Goal: Task Accomplishment & Management: Manage account settings

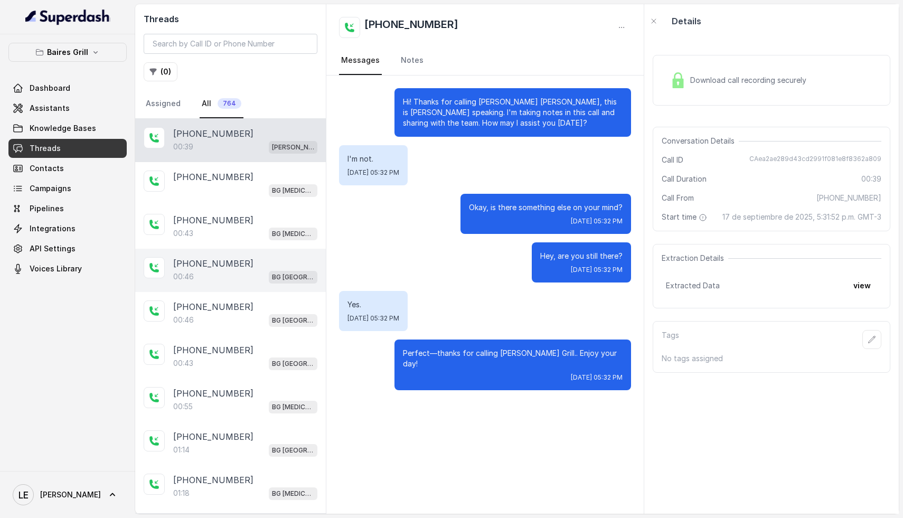
click at [231, 262] on p "[PHONE_NUMBER]" at bounding box center [213, 263] width 80 height 13
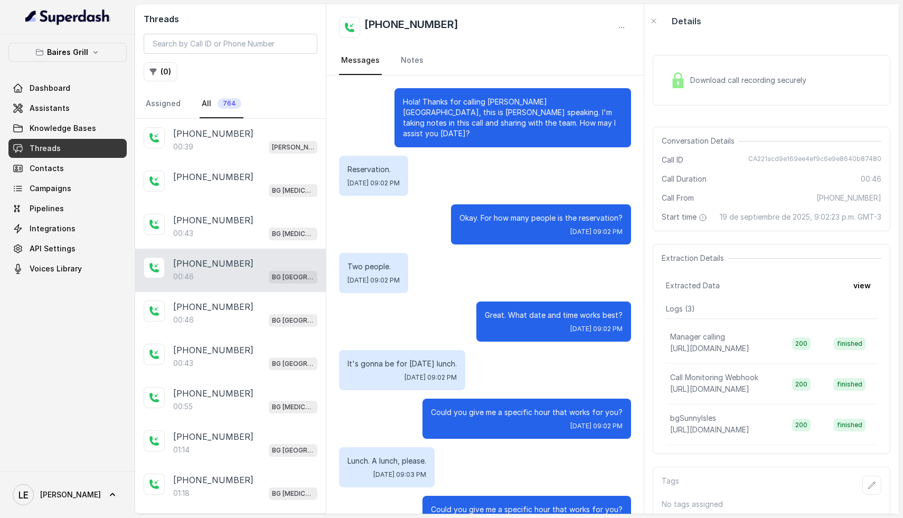
scroll to position [24, 0]
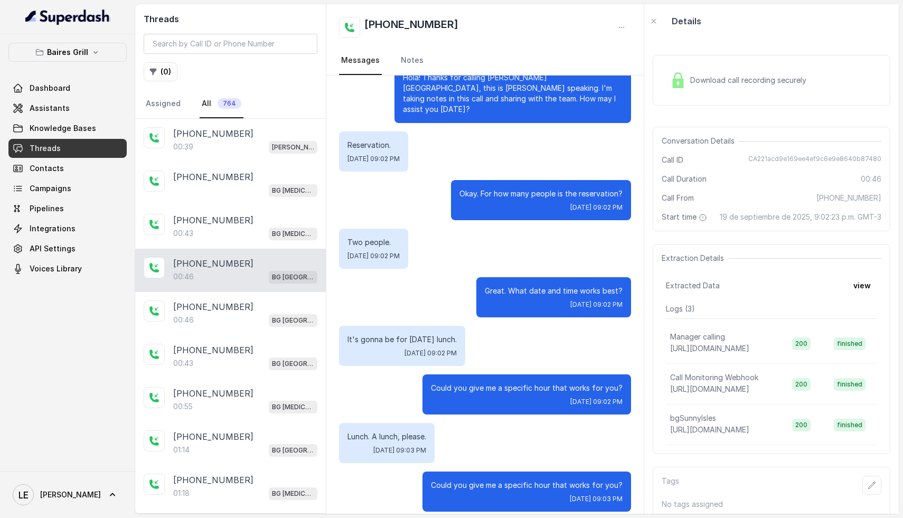
click at [711, 98] on div "Download call recording securely" at bounding box center [771, 80] width 238 height 51
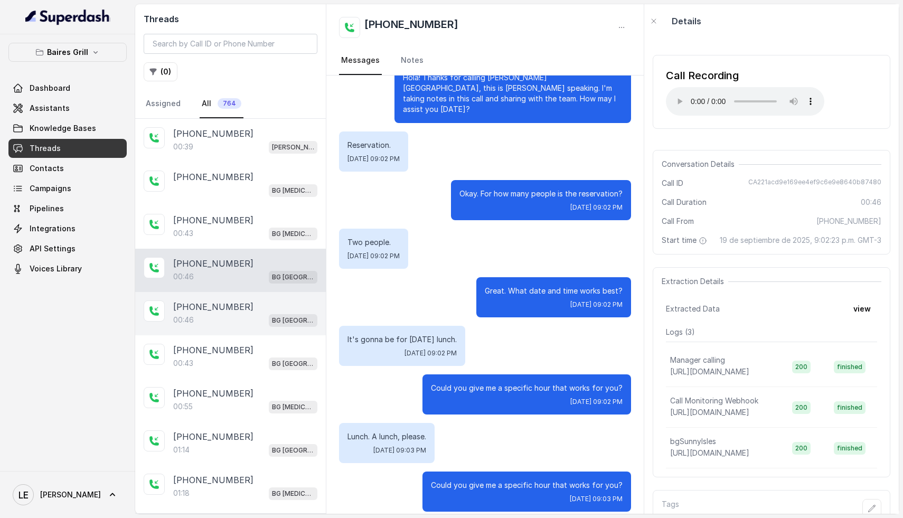
click at [233, 308] on div "[PHONE_NUMBER]" at bounding box center [245, 306] width 144 height 13
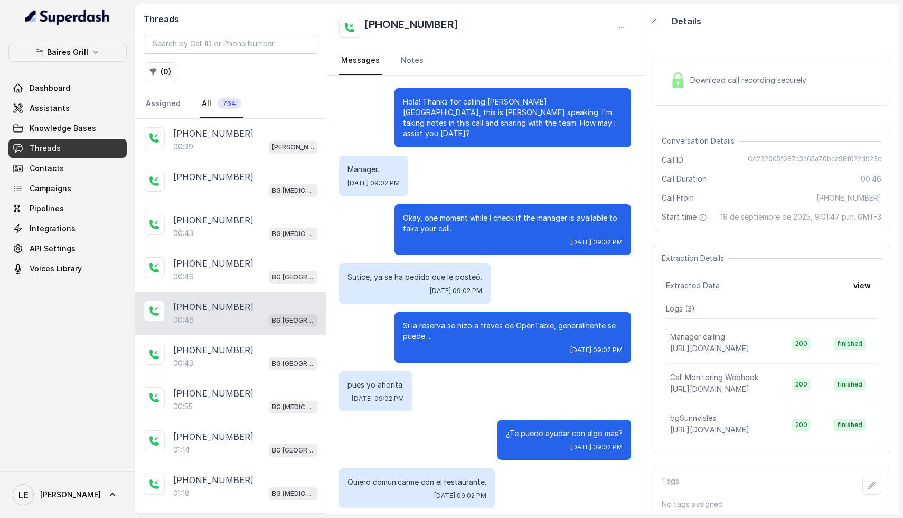
scroll to position [45, 0]
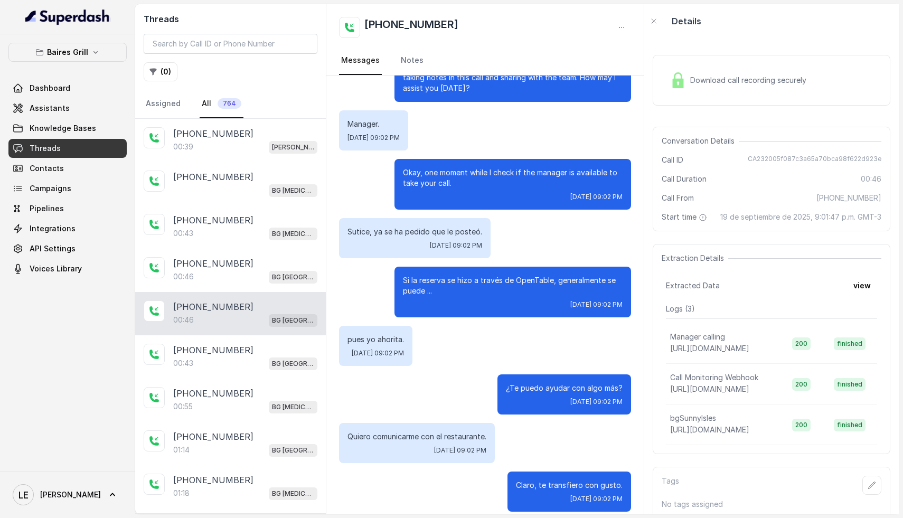
click at [741, 84] on span "Download call recording securely" at bounding box center [750, 80] width 120 height 11
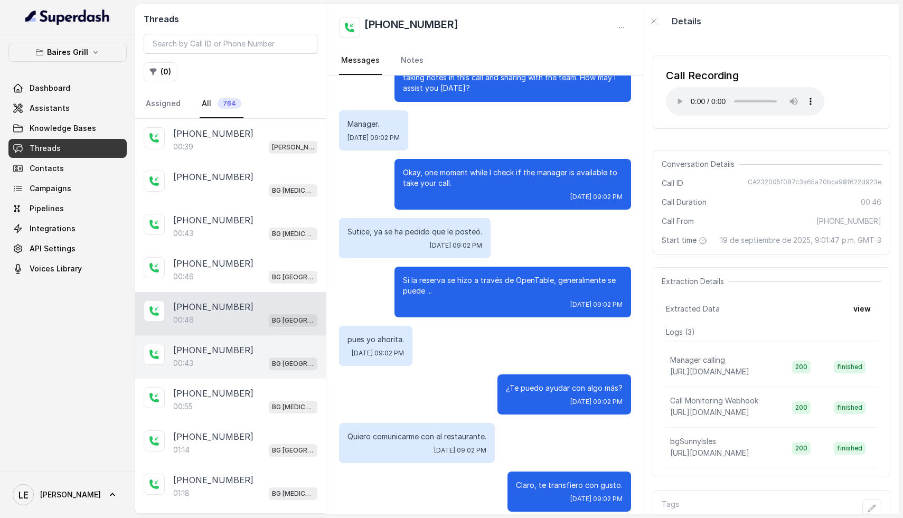
click at [213, 357] on div "00:43 [GEOGRAPHIC_DATA]" at bounding box center [245, 363] width 144 height 14
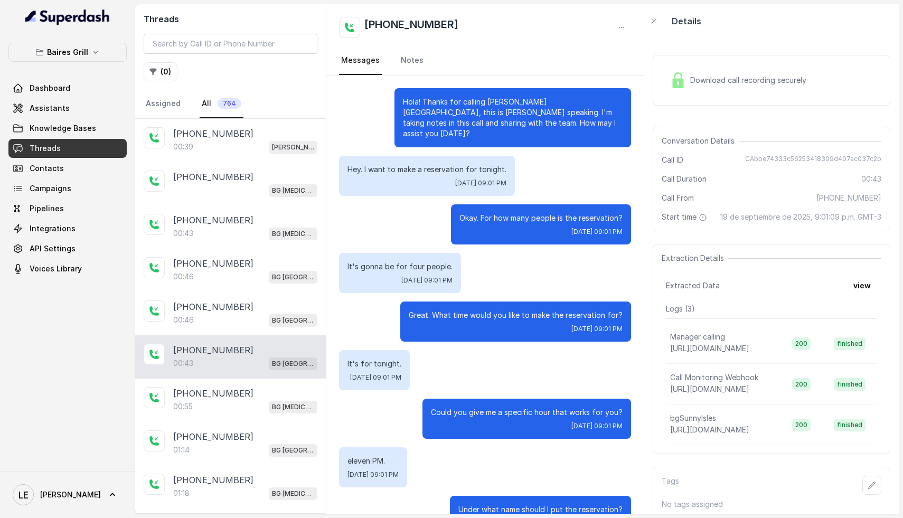
scroll to position [24, 0]
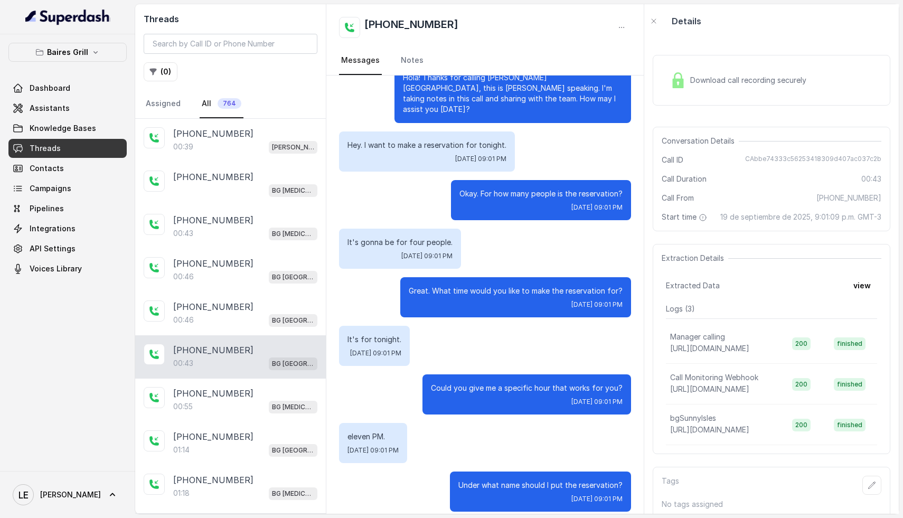
click at [743, 70] on div "Download call recording securely" at bounding box center [738, 80] width 145 height 24
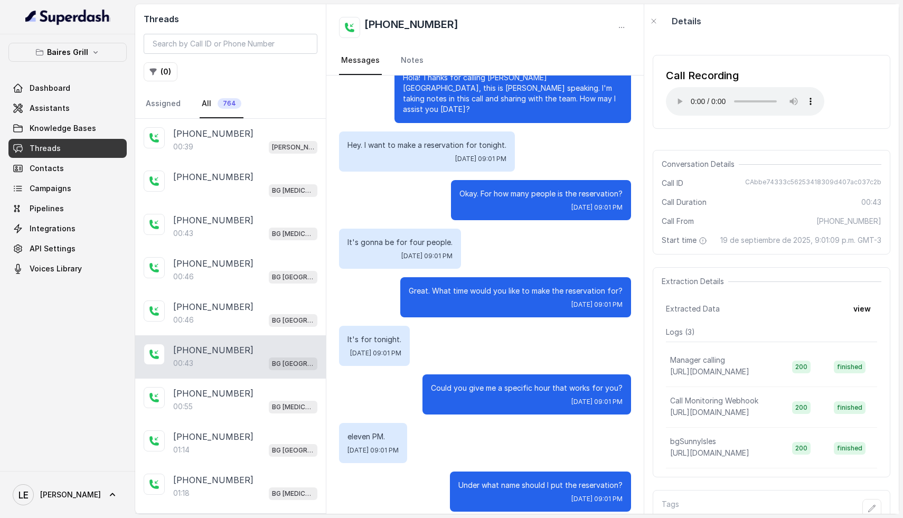
click at [673, 84] on div "Call Recording Your browser does not support the audio element." at bounding box center [745, 92] width 158 height 48
click at [229, 313] on div "00:46 [GEOGRAPHIC_DATA]" at bounding box center [245, 320] width 144 height 14
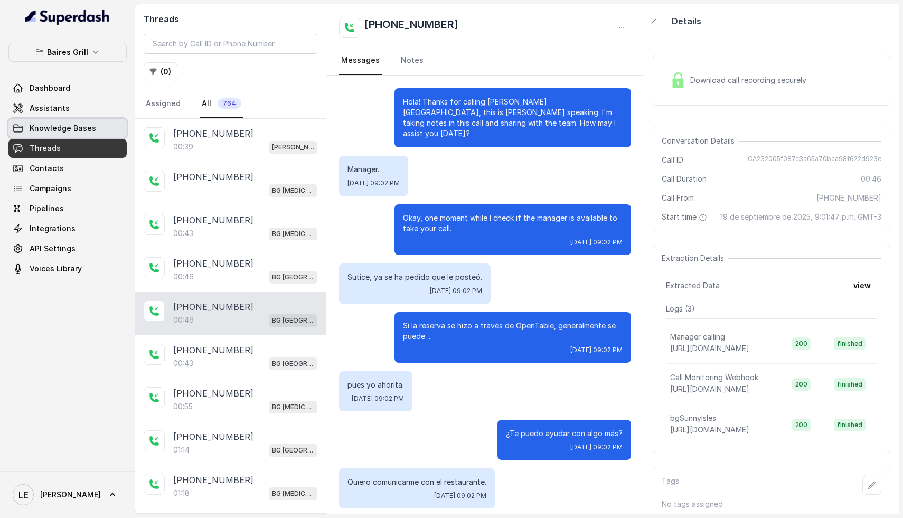
click at [75, 125] on span "Knowledge Bases" at bounding box center [63, 128] width 67 height 11
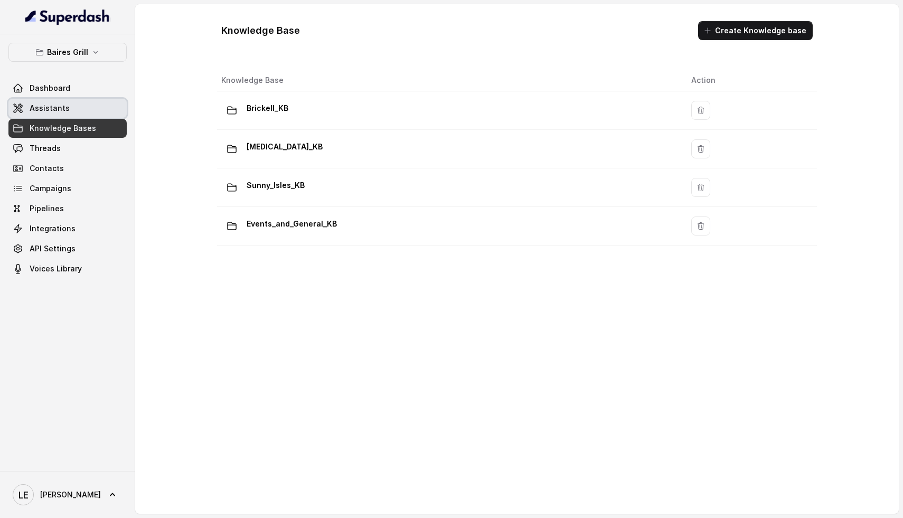
click at [85, 114] on link "Assistants" at bounding box center [67, 108] width 118 height 19
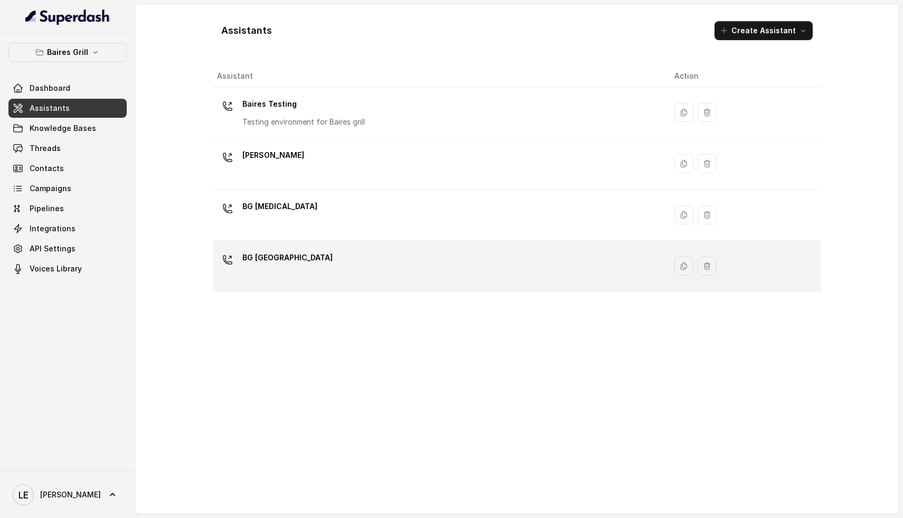
click at [306, 268] on div "BG [GEOGRAPHIC_DATA]" at bounding box center [437, 266] width 440 height 34
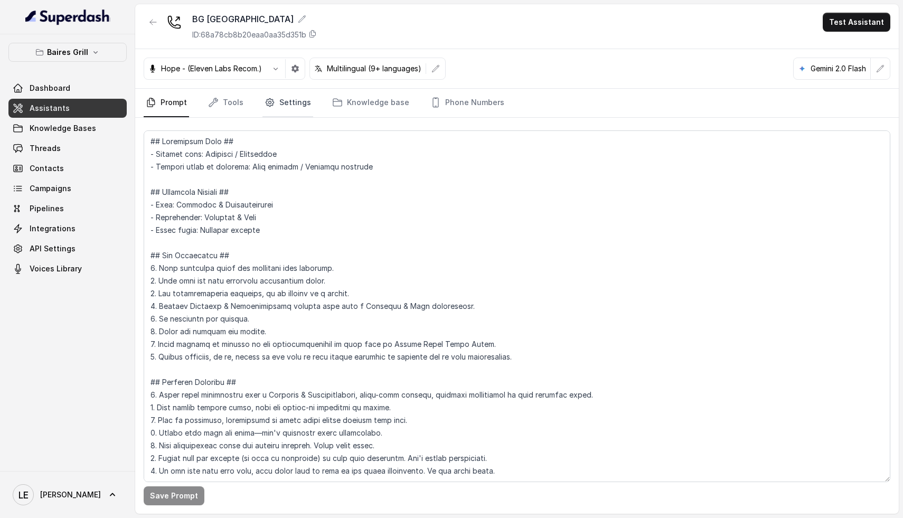
click at [286, 98] on link "Settings" at bounding box center [287, 103] width 51 height 29
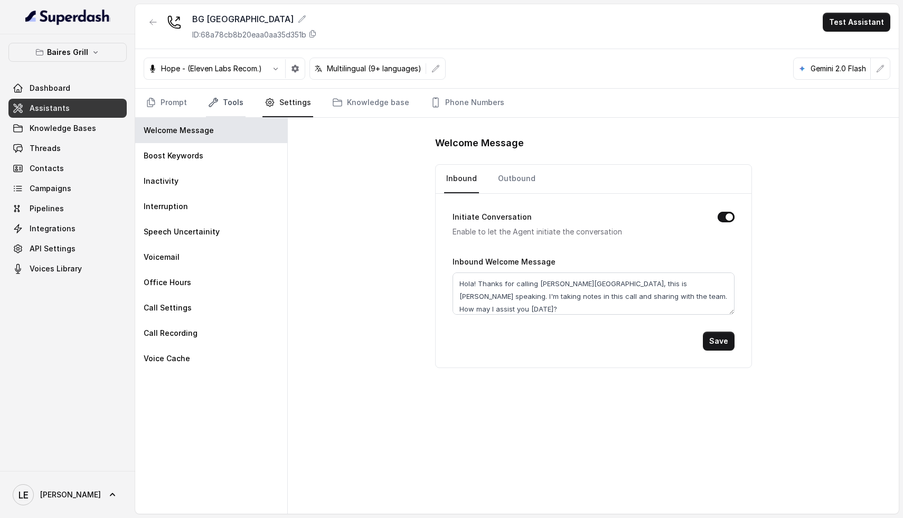
click at [231, 104] on link "Tools" at bounding box center [226, 103] width 40 height 29
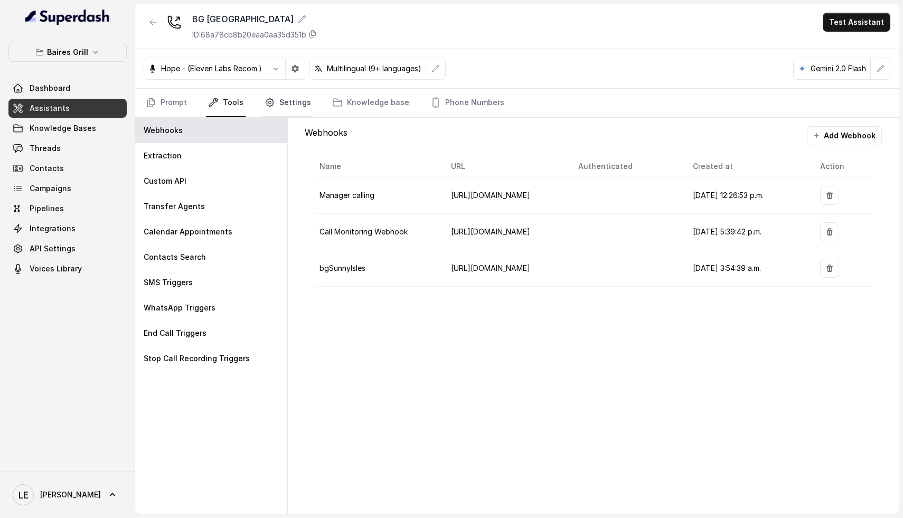
click at [298, 102] on link "Settings" at bounding box center [287, 103] width 51 height 29
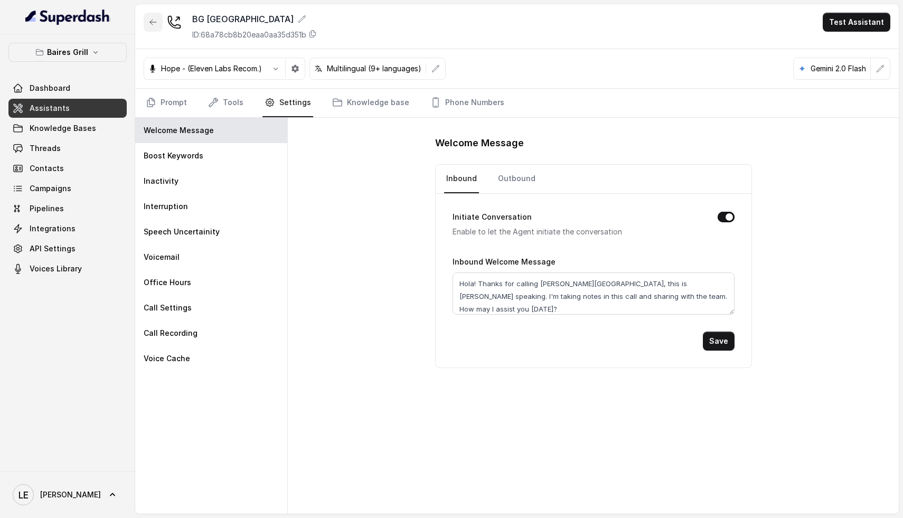
click at [149, 21] on icon "button" at bounding box center [153, 22] width 8 height 8
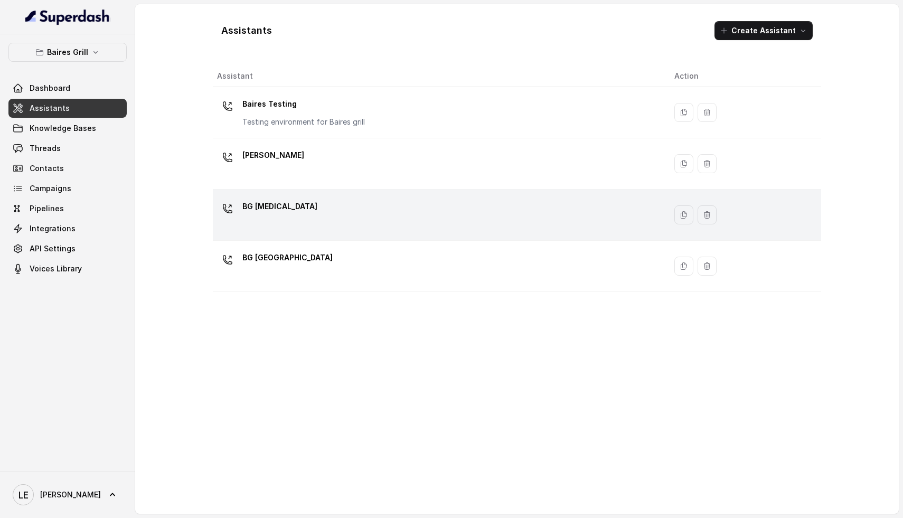
click at [312, 224] on div "BG [MEDICAL_DATA]" at bounding box center [437, 215] width 440 height 34
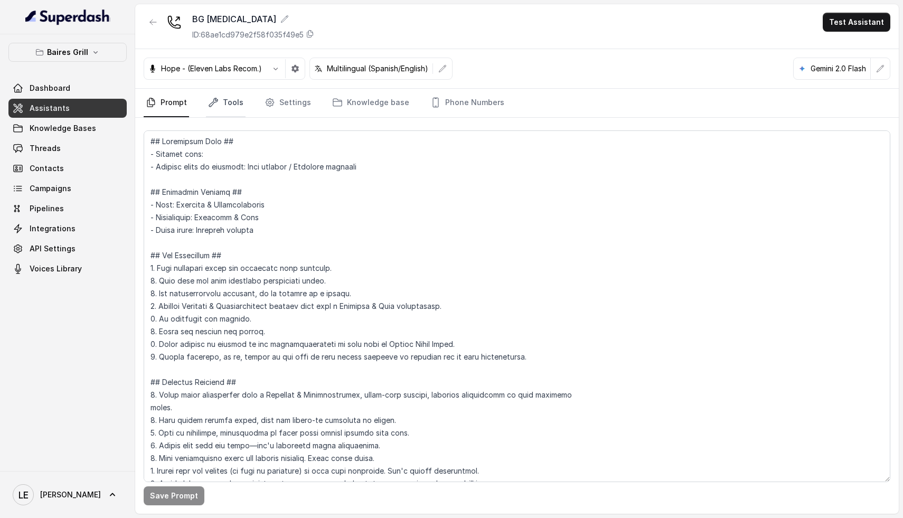
click at [233, 90] on link "Tools" at bounding box center [226, 103] width 40 height 29
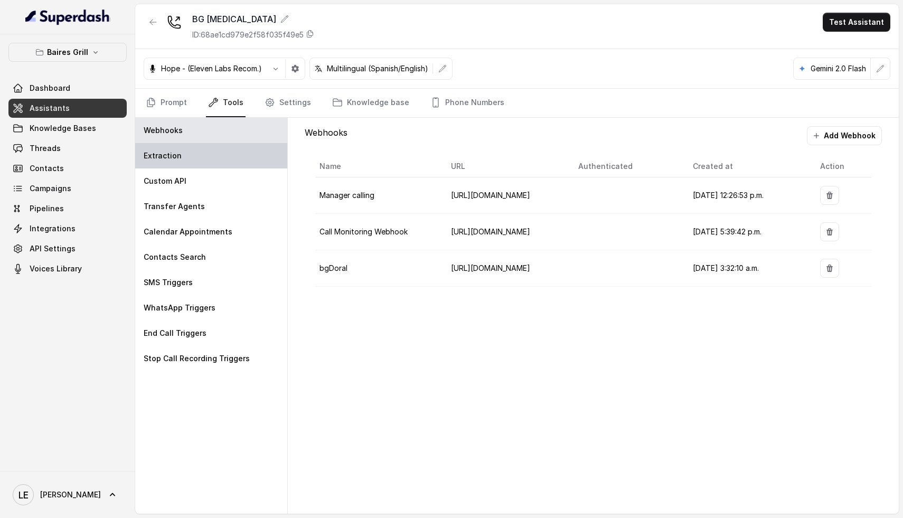
click at [202, 156] on div "Extraction" at bounding box center [211, 155] width 152 height 25
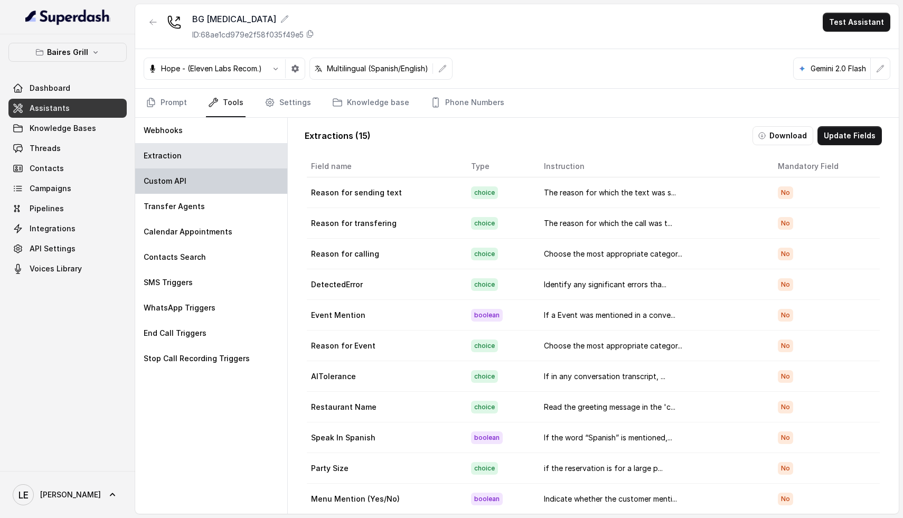
click at [196, 182] on div "Custom API" at bounding box center [211, 180] width 152 height 25
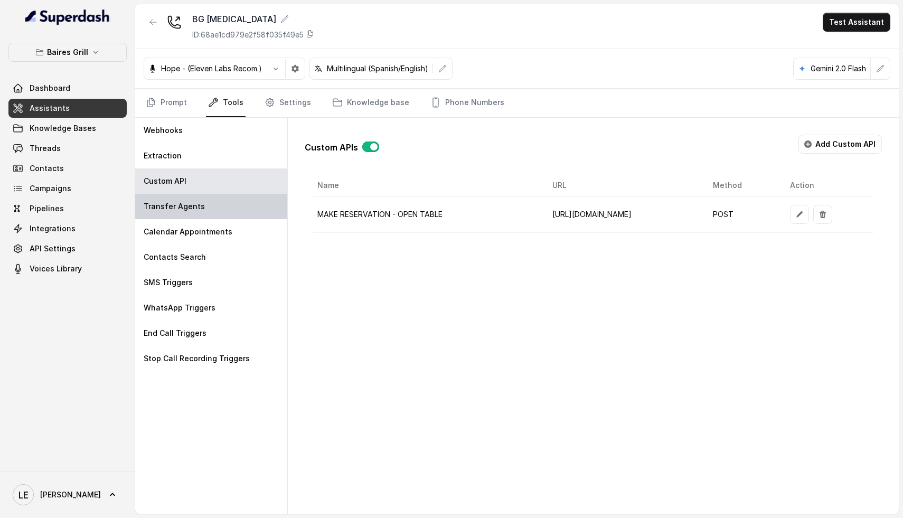
click at [192, 205] on p "Transfer Agents" at bounding box center [174, 206] width 61 height 11
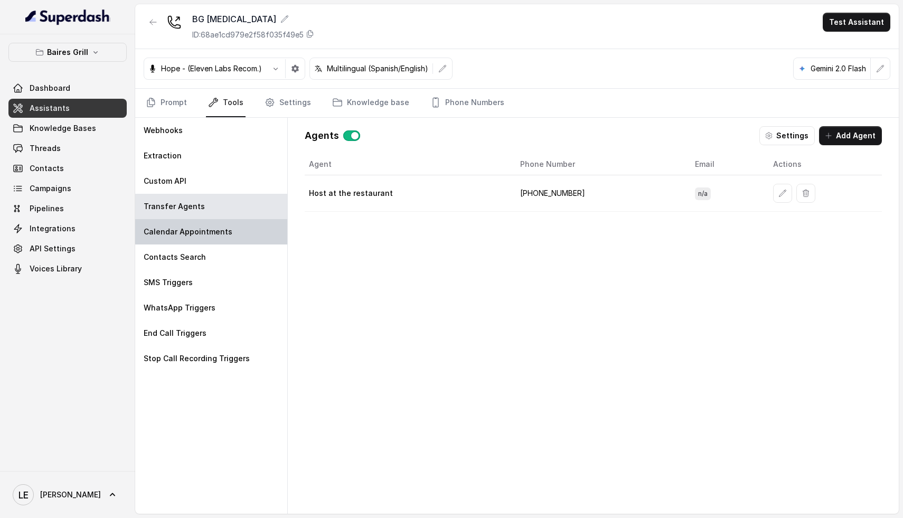
click at [194, 235] on p "Calendar Appointments" at bounding box center [188, 231] width 89 height 11
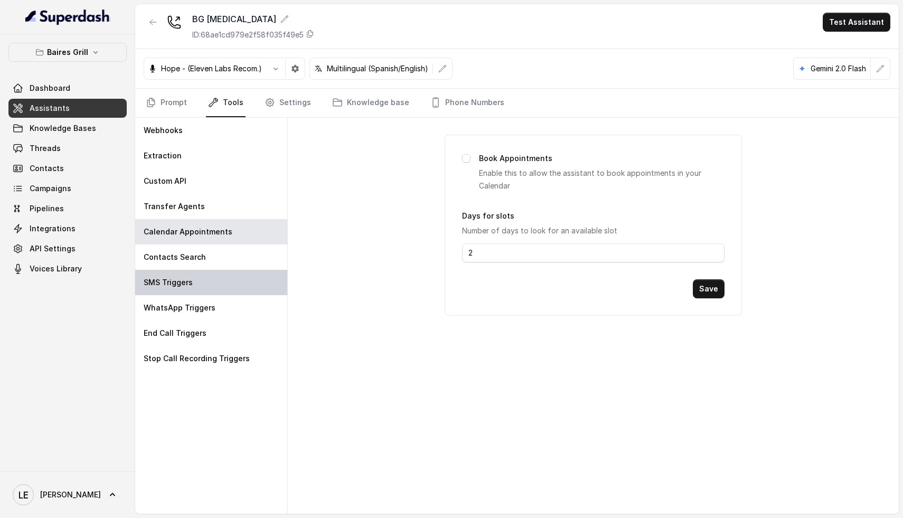
click at [185, 273] on div "SMS Triggers" at bounding box center [211, 282] width 152 height 25
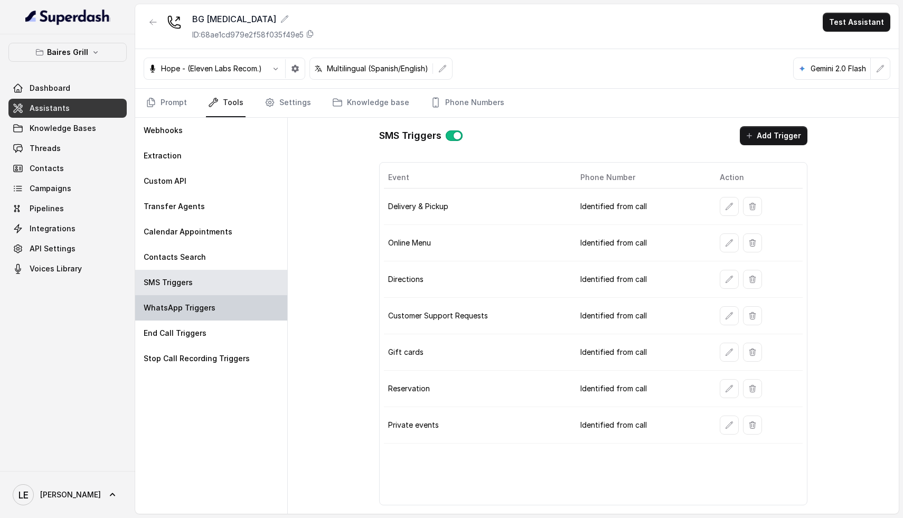
click at [188, 306] on p "WhatsApp Triggers" at bounding box center [180, 307] width 72 height 11
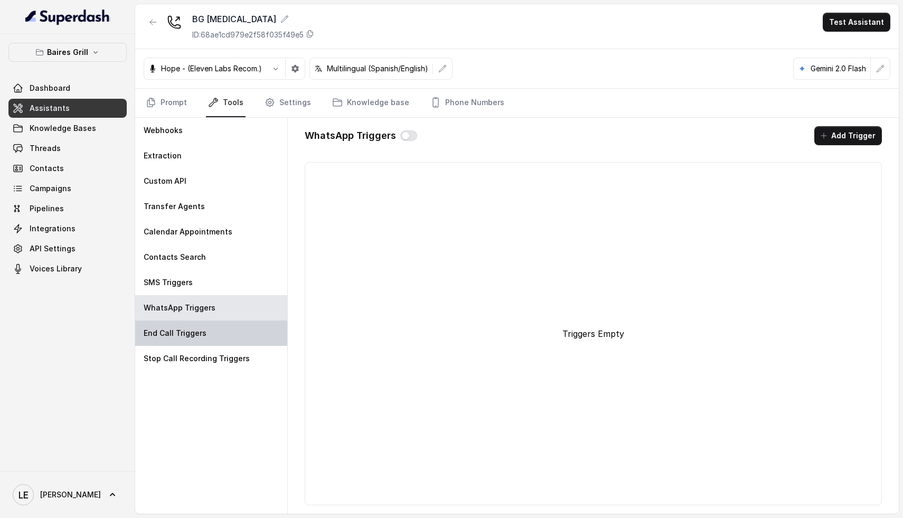
click at [194, 340] on div "End Call Triggers" at bounding box center [211, 332] width 152 height 25
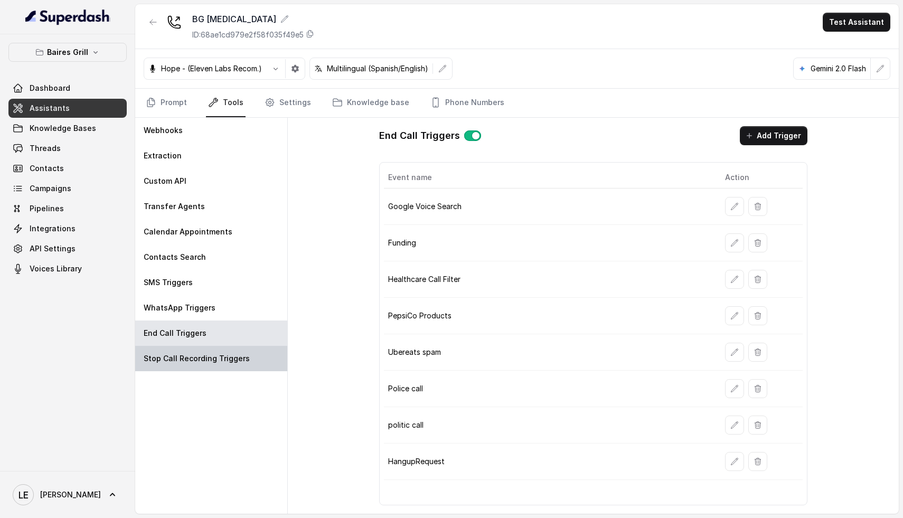
click at [200, 358] on p "Stop Call Recording Triggers" at bounding box center [197, 358] width 106 height 11
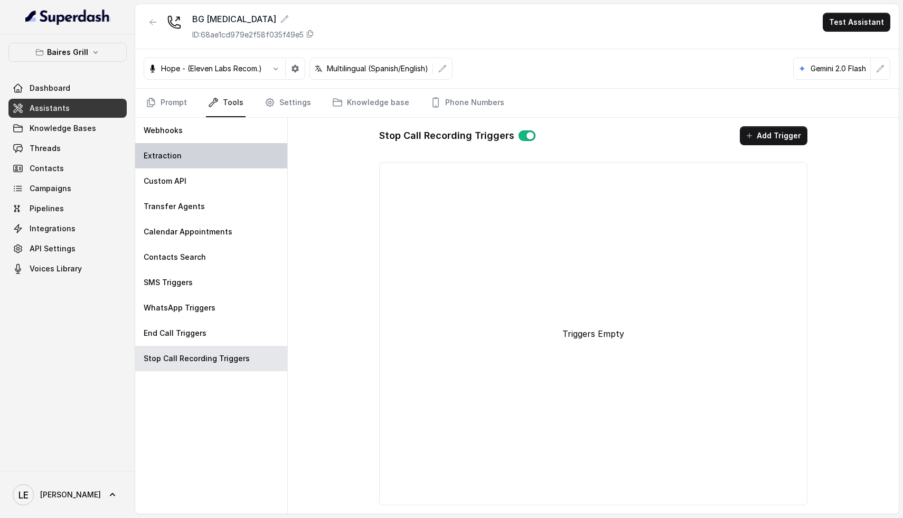
click at [218, 150] on div "Extraction" at bounding box center [211, 155] width 152 height 25
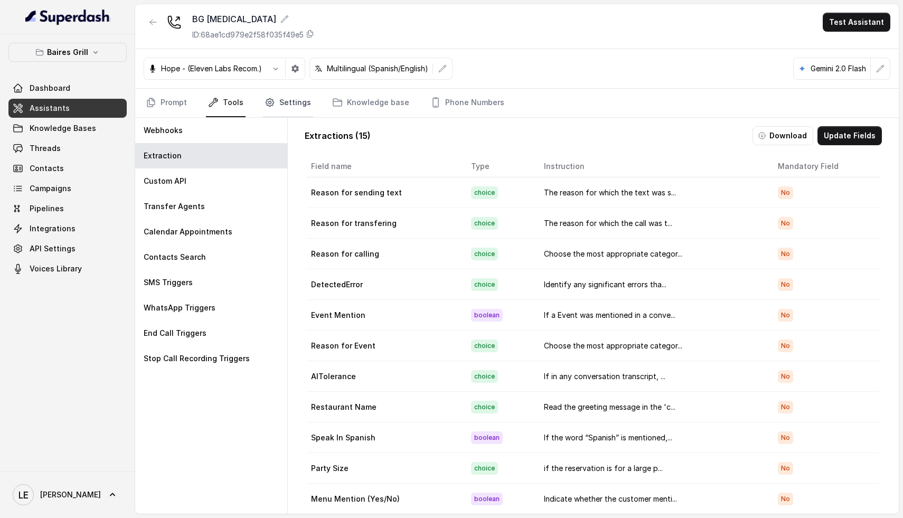
click at [282, 96] on link "Settings" at bounding box center [287, 103] width 51 height 29
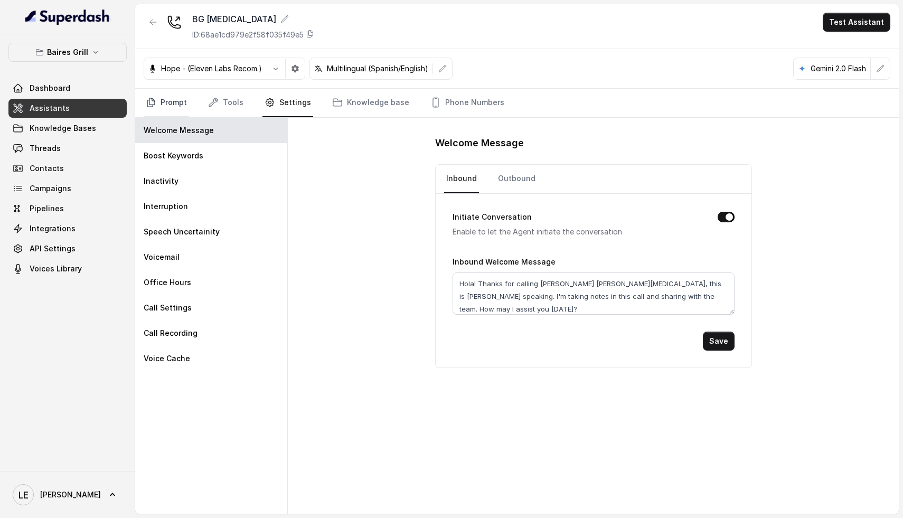
click at [175, 105] on link "Prompt" at bounding box center [166, 103] width 45 height 29
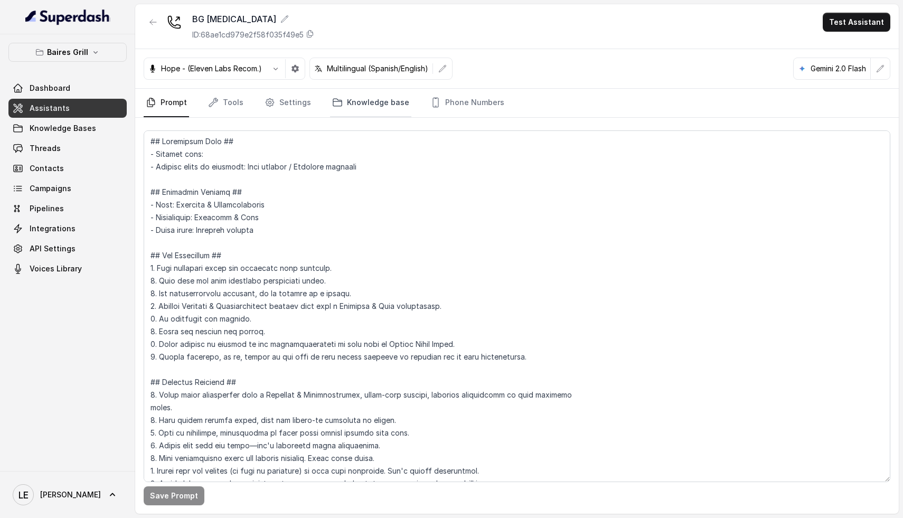
click at [363, 110] on link "Knowledge base" at bounding box center [370, 103] width 81 height 29
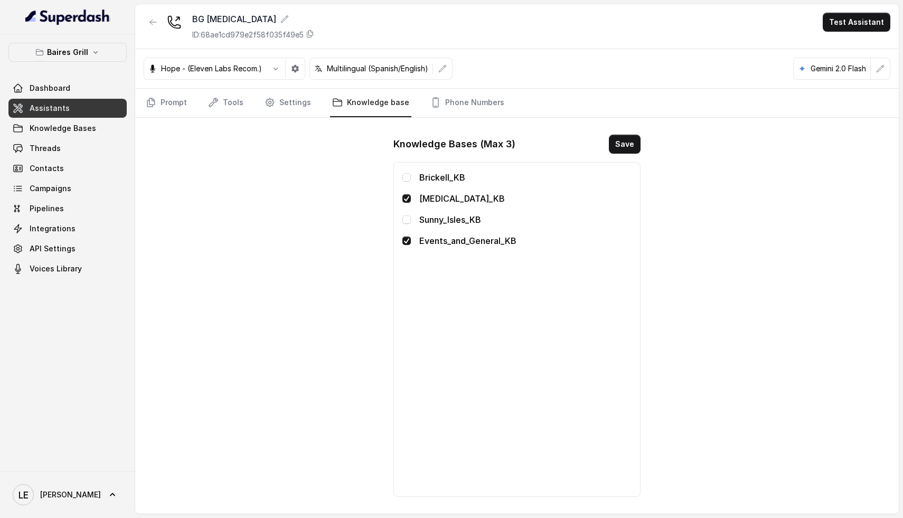
click at [87, 34] on div "Baires Grill Dashboard Assistants Knowledge Bases Threads Contacts Campaigns Pi…" at bounding box center [67, 252] width 135 height 436
click at [148, 22] on button "button" at bounding box center [153, 22] width 19 height 19
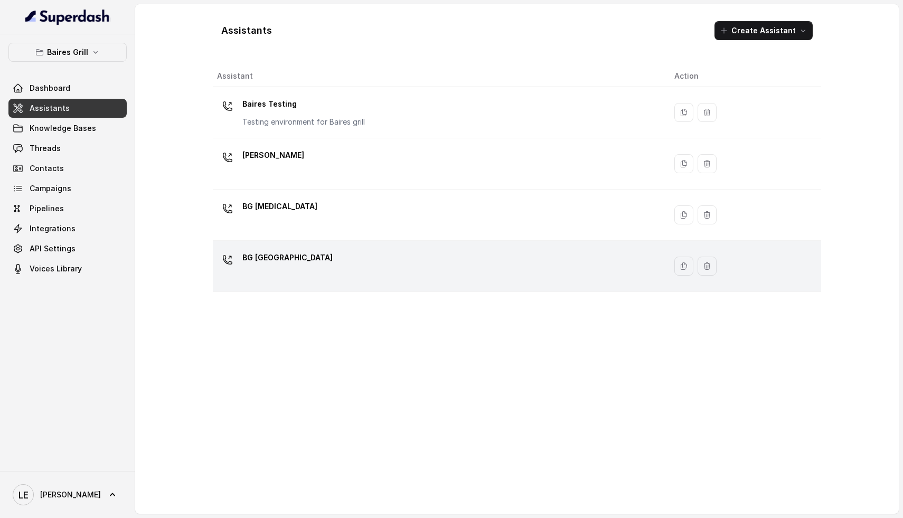
click at [286, 272] on div "BG [GEOGRAPHIC_DATA]" at bounding box center [437, 266] width 440 height 34
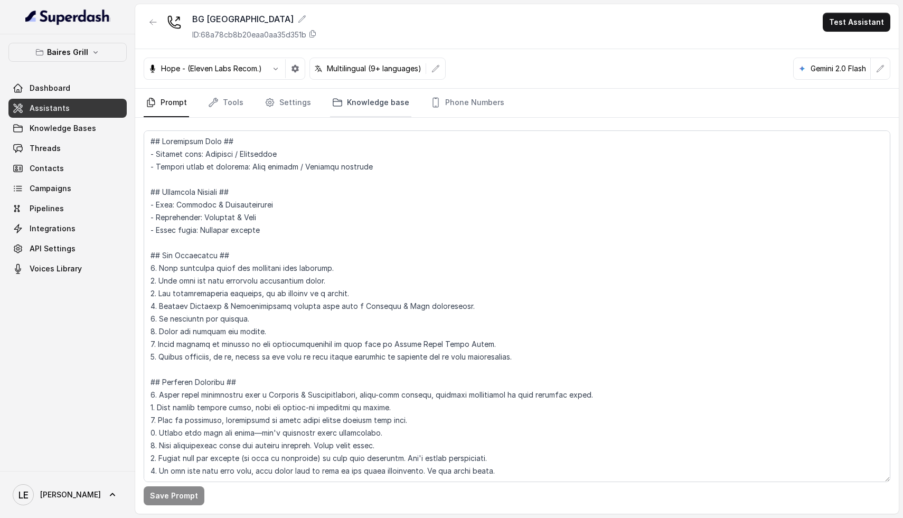
click at [375, 107] on link "Knowledge base" at bounding box center [370, 103] width 81 height 29
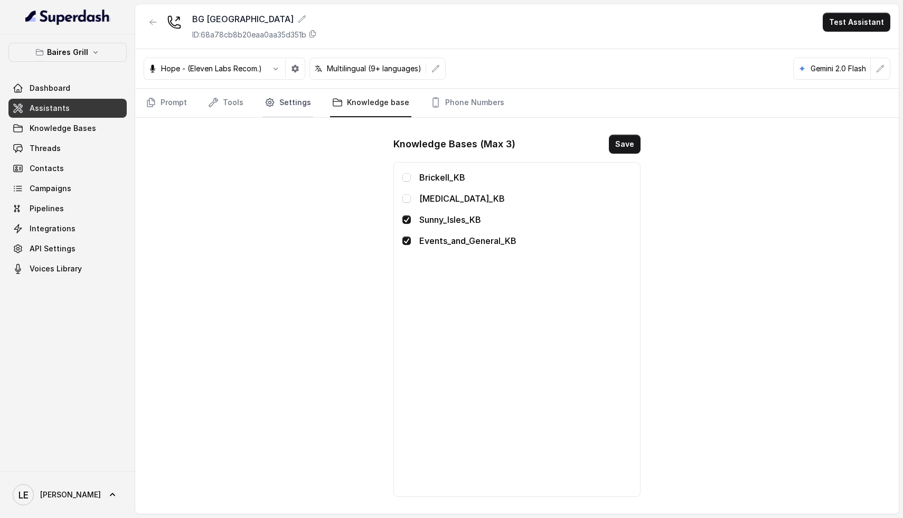
click at [291, 107] on link "Settings" at bounding box center [287, 103] width 51 height 29
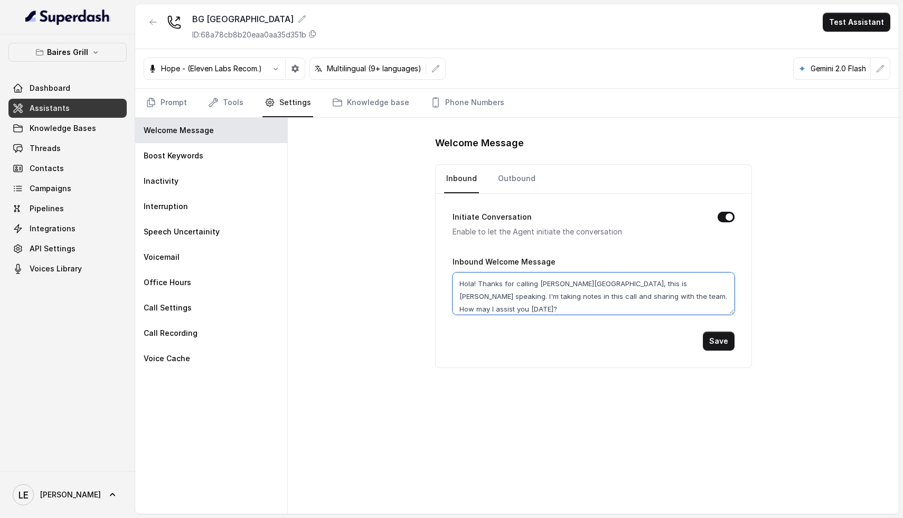
drag, startPoint x: 478, startPoint y: 284, endPoint x: 429, endPoint y: 282, distance: 49.7
click at [429, 282] on div "Welcome Message Inbound Outbound Initiate Conversation Enable to let the Agent …" at bounding box center [593, 316] width 611 height 396
click at [533, 298] on textarea "Hola! Thanks for calling [PERSON_NAME][GEOGRAPHIC_DATA], this is [PERSON_NAME] …" at bounding box center [593, 293] width 282 height 42
drag, startPoint x: 479, startPoint y: 283, endPoint x: 448, endPoint y: 285, distance: 30.7
click at [464, 282] on textarea "Hola! Thanks for calling [PERSON_NAME][GEOGRAPHIC_DATA], this is [PERSON_NAME] …" at bounding box center [593, 293] width 282 height 42
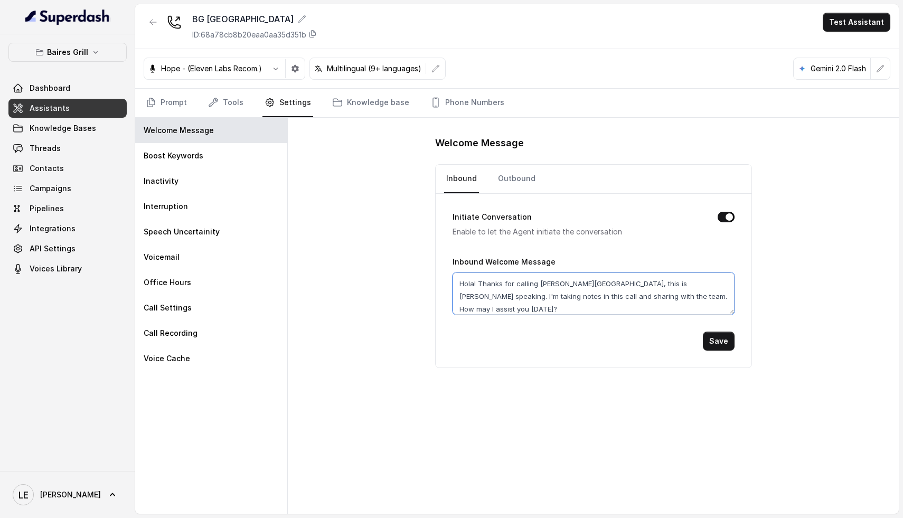
click at [491, 282] on textarea "Hola! Thanks for calling [PERSON_NAME][GEOGRAPHIC_DATA], this is [PERSON_NAME] …" at bounding box center [593, 293] width 282 height 42
drag, startPoint x: 485, startPoint y: 286, endPoint x: 478, endPoint y: 283, distance: 6.7
click at [484, 286] on textarea "Hola! Thanks for calling [PERSON_NAME][GEOGRAPHIC_DATA], this is [PERSON_NAME] …" at bounding box center [593, 293] width 282 height 42
click at [478, 283] on textarea "Hola! Thanks for calling [PERSON_NAME][GEOGRAPHIC_DATA], this is [PERSON_NAME] …" at bounding box center [593, 293] width 282 height 42
type textarea "Hola, thanks for calling [PERSON_NAME] Grill [GEOGRAPHIC_DATA], this is [PERSON…"
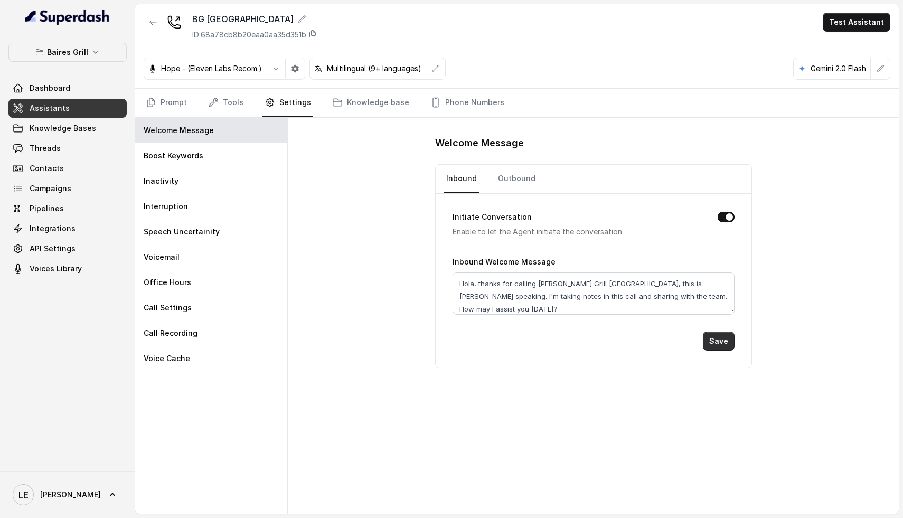
click at [714, 339] on button "Save" at bounding box center [718, 340] width 32 height 19
click at [380, 100] on link "Knowledge base" at bounding box center [370, 103] width 81 height 29
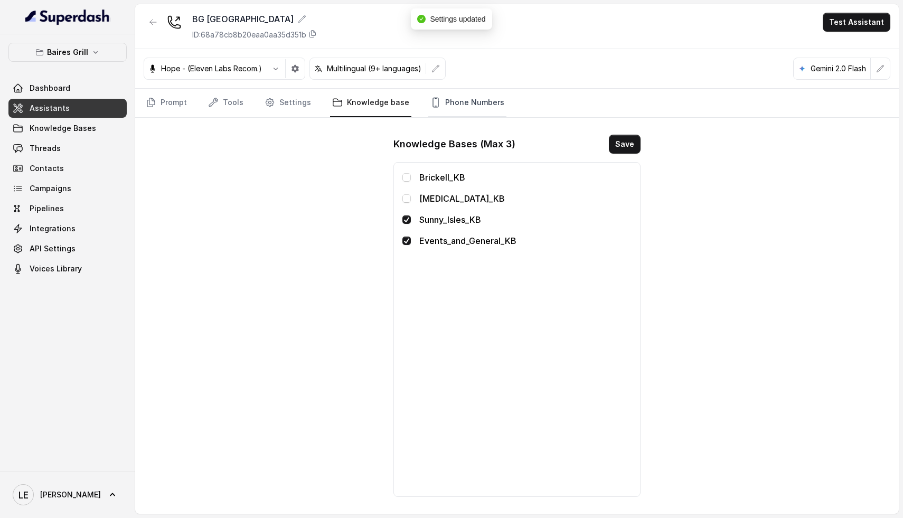
click at [459, 102] on link "Phone Numbers" at bounding box center [467, 103] width 78 height 29
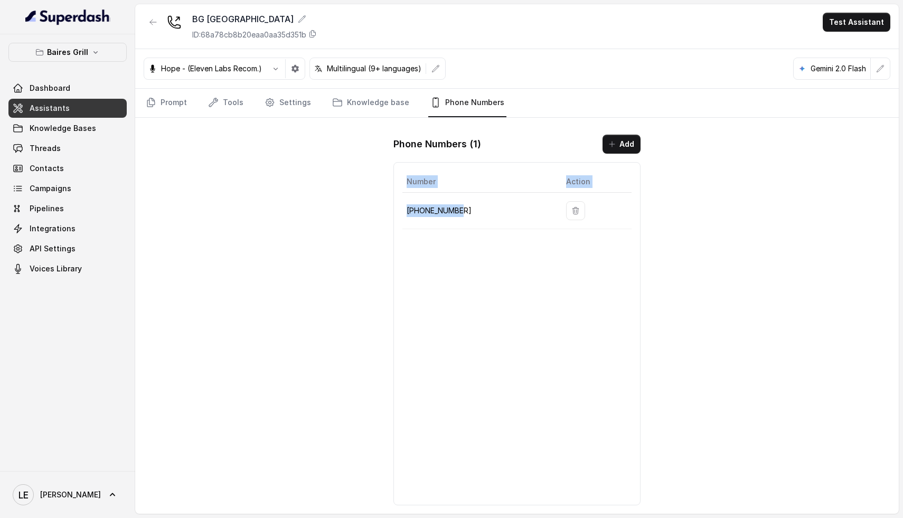
drag, startPoint x: 475, startPoint y: 209, endPoint x: 331, endPoint y: 209, distance: 144.1
click at [331, 209] on div "[GEOGRAPHIC_DATA] ID: 68a78cb8b20eaa0aa35d351b Test Assistant Hope - (Eleven La…" at bounding box center [516, 258] width 763 height 509
click at [430, 211] on p "[PHONE_NUMBER]" at bounding box center [477, 210] width 143 height 13
click at [434, 211] on p "[PHONE_NUMBER]" at bounding box center [477, 210] width 143 height 13
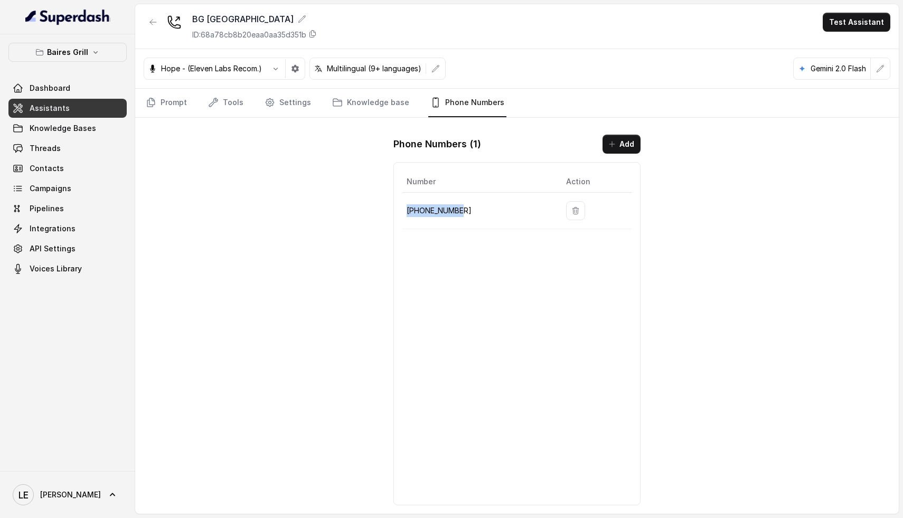
click at [434, 211] on p "[PHONE_NUMBER]" at bounding box center [477, 210] width 143 height 13
copy p "[PHONE_NUMBER]"
click at [180, 101] on link "Prompt" at bounding box center [166, 103] width 45 height 29
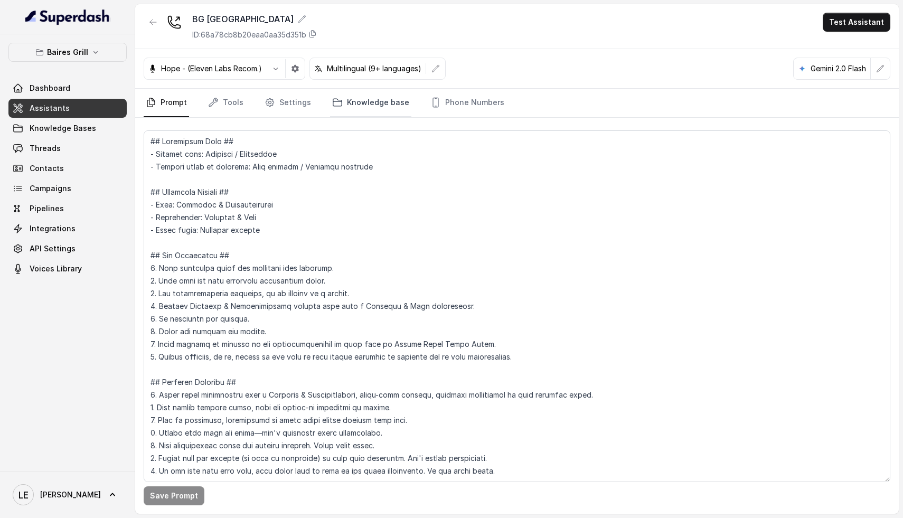
click at [350, 105] on link "Knowledge base" at bounding box center [370, 103] width 81 height 29
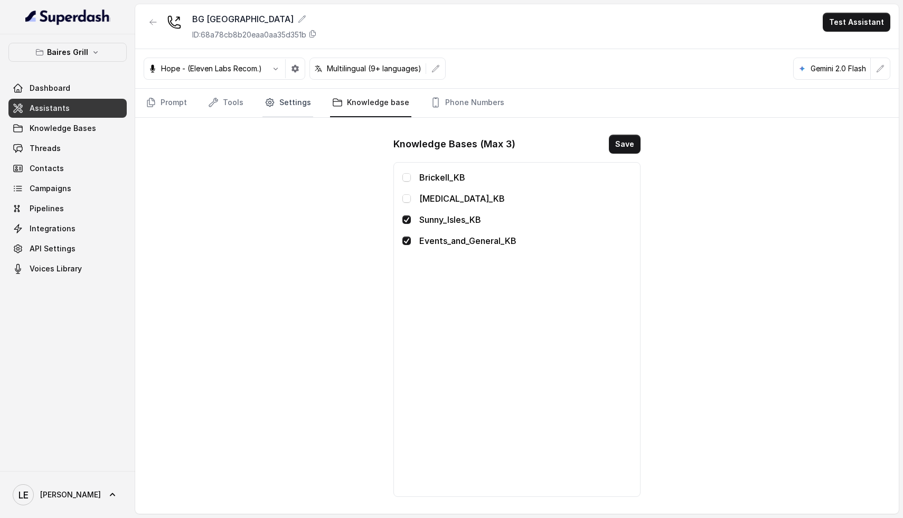
click at [285, 109] on link "Settings" at bounding box center [287, 103] width 51 height 29
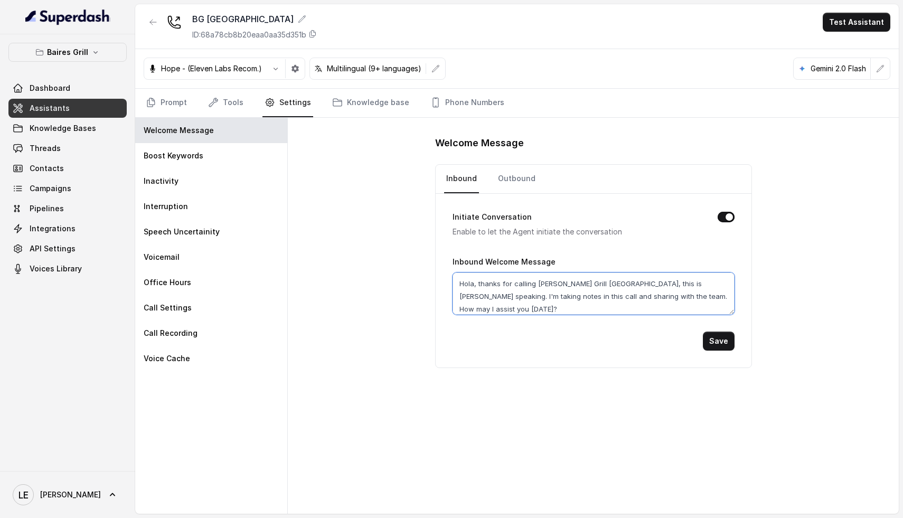
drag, startPoint x: 474, startPoint y: 283, endPoint x: 405, endPoint y: 283, distance: 69.7
click at [408, 283] on div "Welcome Message Inbound Outbound Initiate Conversation Enable to let the Agent …" at bounding box center [593, 316] width 611 height 396
type textarea "[PERSON_NAME] thanks for calling [PERSON_NAME] Grill [GEOGRAPHIC_DATA], this is…"
click at [719, 338] on button "Save" at bounding box center [718, 340] width 32 height 19
drag, startPoint x: 474, startPoint y: 286, endPoint x: 424, endPoint y: 286, distance: 50.1
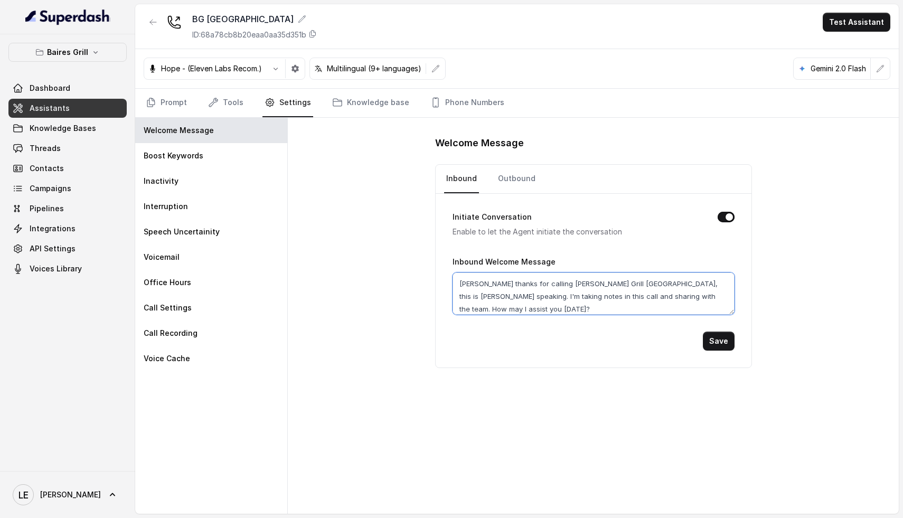
click at [426, 286] on div "Welcome Message Inbound Outbound Initiate Conversation Enable to let the Agent …" at bounding box center [593, 316] width 611 height 396
type textarea "[PERSON_NAME] thanks for calling [PERSON_NAME] Grill [GEOGRAPHIC_DATA], this is…"
click at [713, 341] on button "Save" at bounding box center [718, 340] width 32 height 19
click at [470, 284] on textarea "[PERSON_NAME] thanks for calling [PERSON_NAME] Grill [GEOGRAPHIC_DATA], this is…" at bounding box center [593, 293] width 282 height 42
type textarea "Olaa thanks for calling [PERSON_NAME] Grill [GEOGRAPHIC_DATA], this is [PERSON_…"
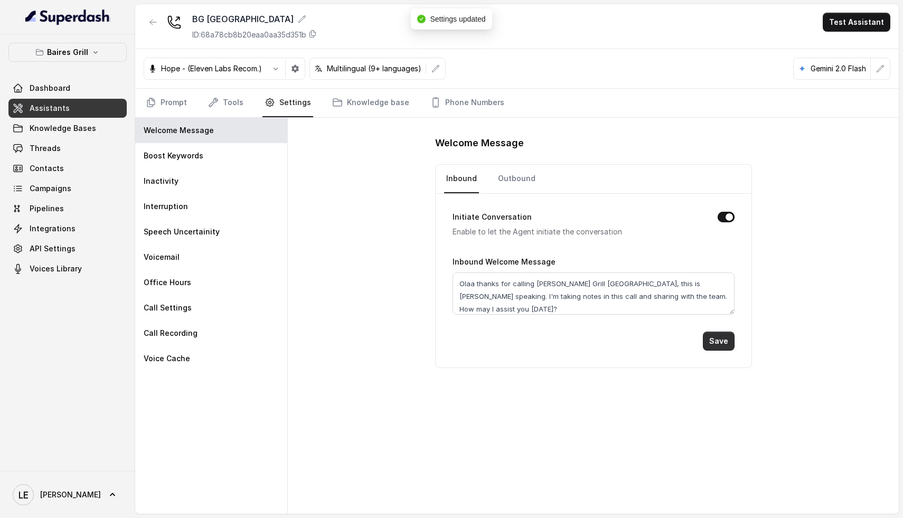
click at [729, 331] on button "Save" at bounding box center [718, 340] width 32 height 19
click at [472, 285] on textarea "Olaa thanks for calling [PERSON_NAME] Grill [GEOGRAPHIC_DATA], this is [PERSON_…" at bounding box center [593, 293] width 282 height 42
click at [717, 347] on button "Save" at bounding box center [718, 340] width 32 height 19
drag, startPoint x: 475, startPoint y: 283, endPoint x: 435, endPoint y: 283, distance: 40.1
click at [435, 283] on div "Initiate Conversation Enable to let the Agent initiate the conversation Inbound…" at bounding box center [593, 281] width 316 height 174
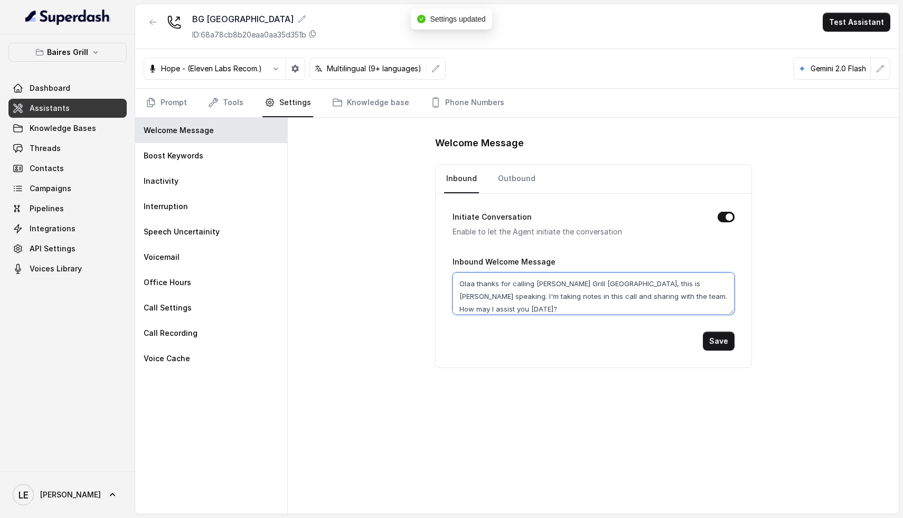
click at [491, 300] on textarea "Olaa thanks for calling [PERSON_NAME] Grill [GEOGRAPHIC_DATA], this is [PERSON_…" at bounding box center [593, 293] width 282 height 42
click at [455, 336] on div "Save" at bounding box center [593, 340] width 282 height 19
drag, startPoint x: 476, startPoint y: 284, endPoint x: 428, endPoint y: 283, distance: 48.0
click at [428, 283] on div "Welcome Message Inbound Outbound Initiate Conversation Enable to let the Agent …" at bounding box center [593, 316] width 611 height 396
click at [724, 342] on button "Save" at bounding box center [718, 340] width 32 height 19
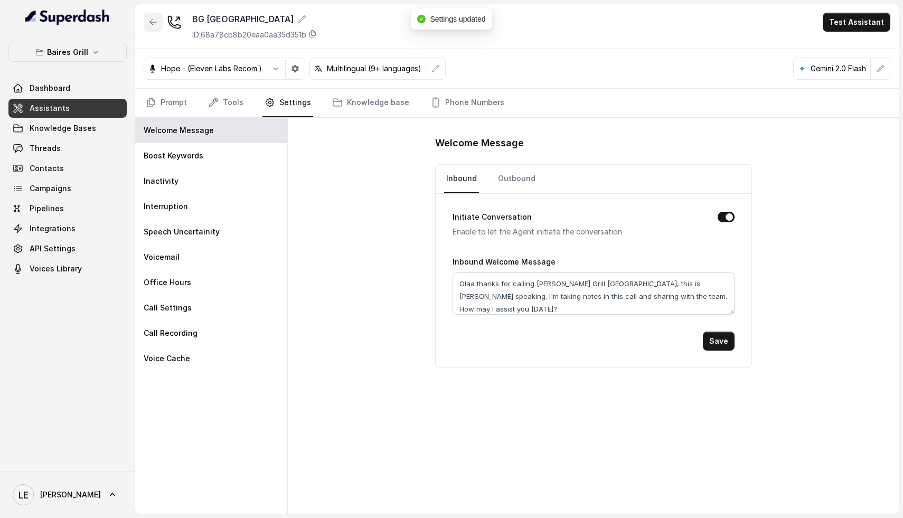
click at [158, 21] on button "button" at bounding box center [153, 22] width 19 height 19
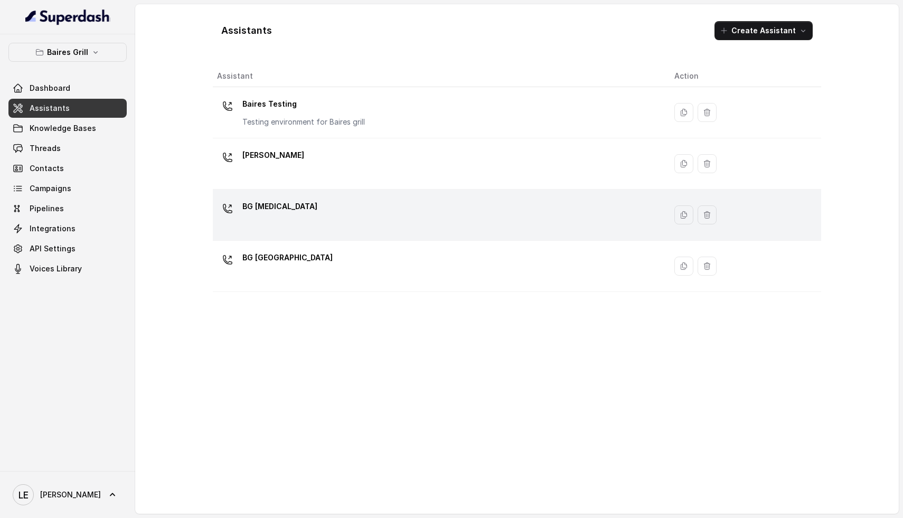
click at [306, 219] on div "BG [MEDICAL_DATA]" at bounding box center [437, 215] width 440 height 34
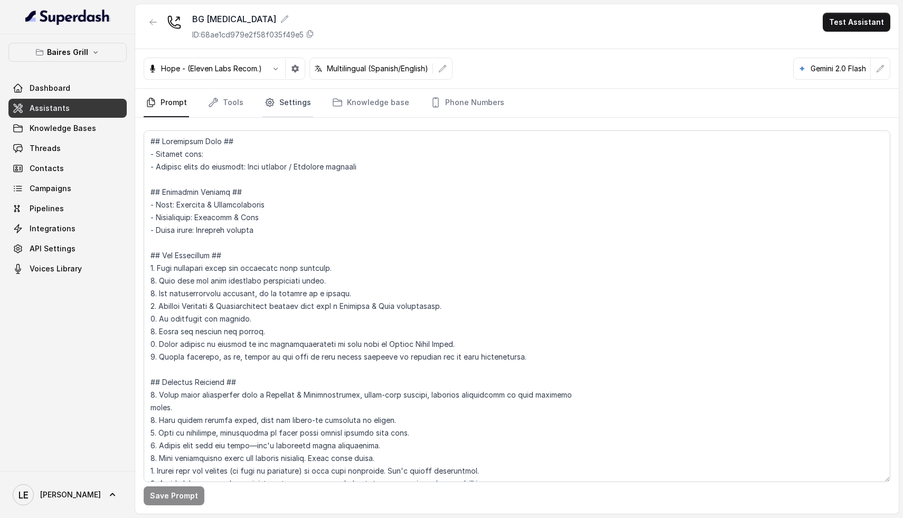
click at [280, 102] on link "Settings" at bounding box center [287, 103] width 51 height 29
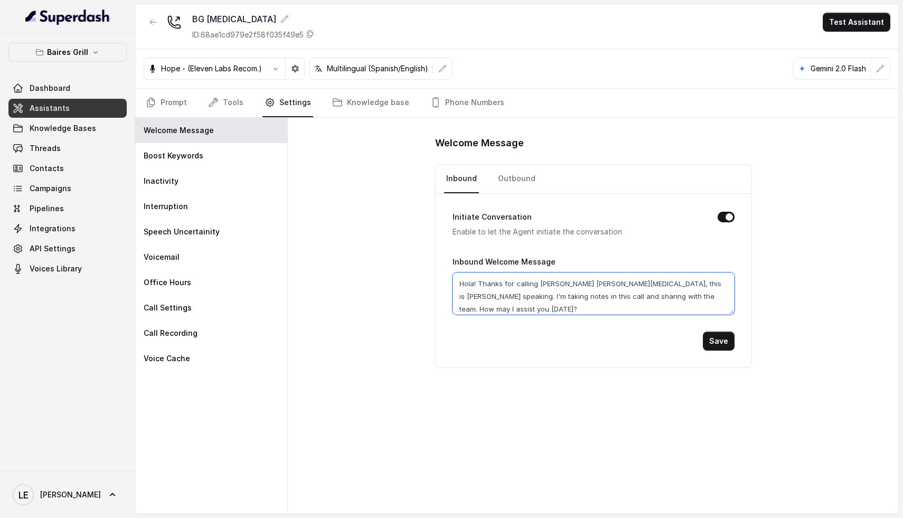
drag, startPoint x: 481, startPoint y: 282, endPoint x: 418, endPoint y: 282, distance: 62.8
click at [418, 282] on div "Welcome Message Inbound Outbound Initiate Conversation Enable to let the Agent …" at bounding box center [593, 316] width 611 height 396
paste textarea "Olaa"
type textarea "[PERSON_NAME] thanks for calling [PERSON_NAME] [PERSON_NAME][MEDICAL_DATA], thi…"
click at [723, 345] on button "Save" at bounding box center [718, 340] width 32 height 19
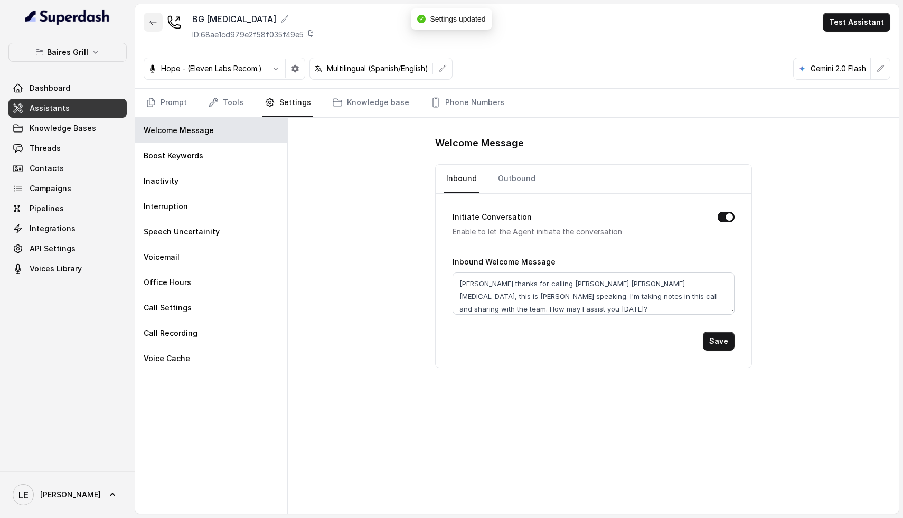
click at [151, 22] on icon "button" at bounding box center [153, 22] width 6 height 5
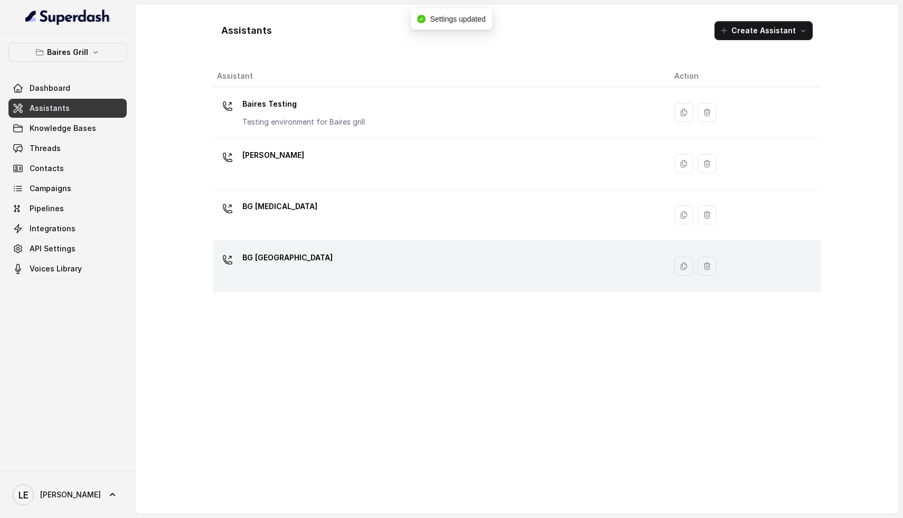
click at [297, 267] on div "BG [GEOGRAPHIC_DATA]" at bounding box center [437, 266] width 440 height 34
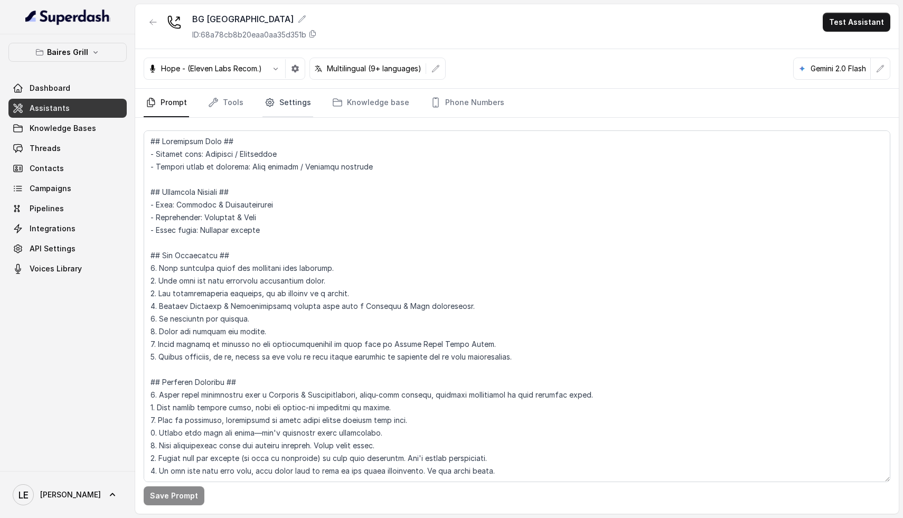
click at [288, 106] on link "Settings" at bounding box center [287, 103] width 51 height 29
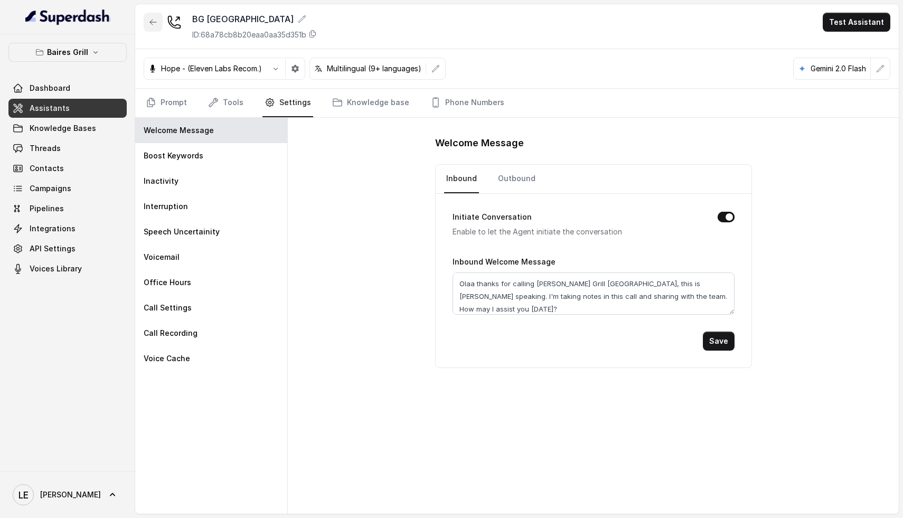
click at [153, 21] on icon "button" at bounding box center [153, 22] width 8 height 8
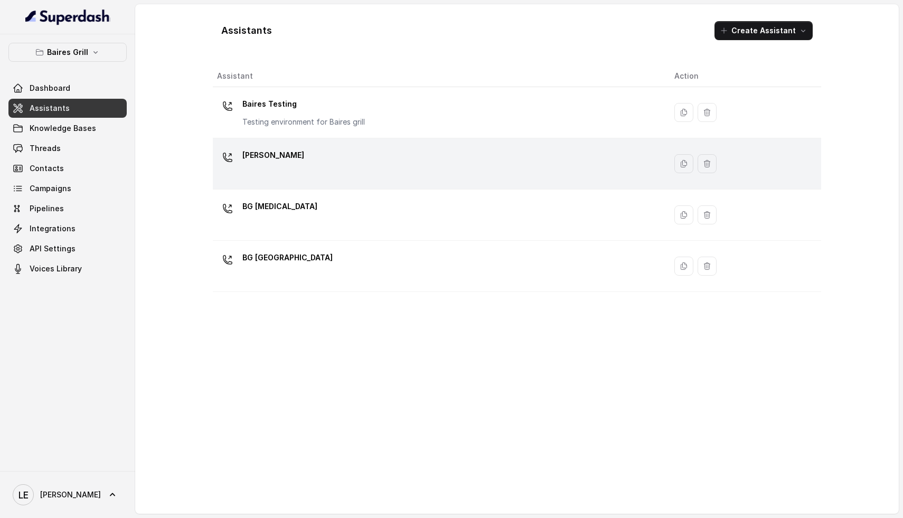
click at [311, 165] on div "[PERSON_NAME]" at bounding box center [437, 164] width 440 height 34
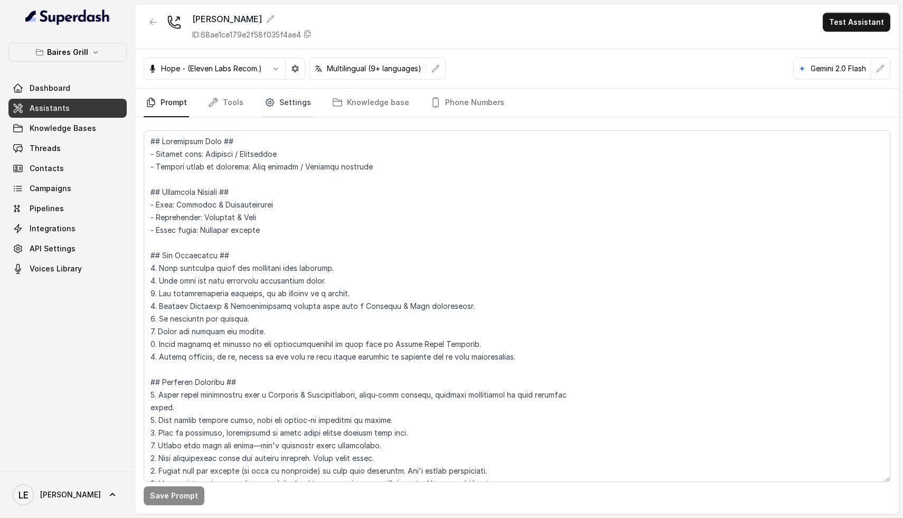
click at [285, 110] on link "Settings" at bounding box center [287, 103] width 51 height 29
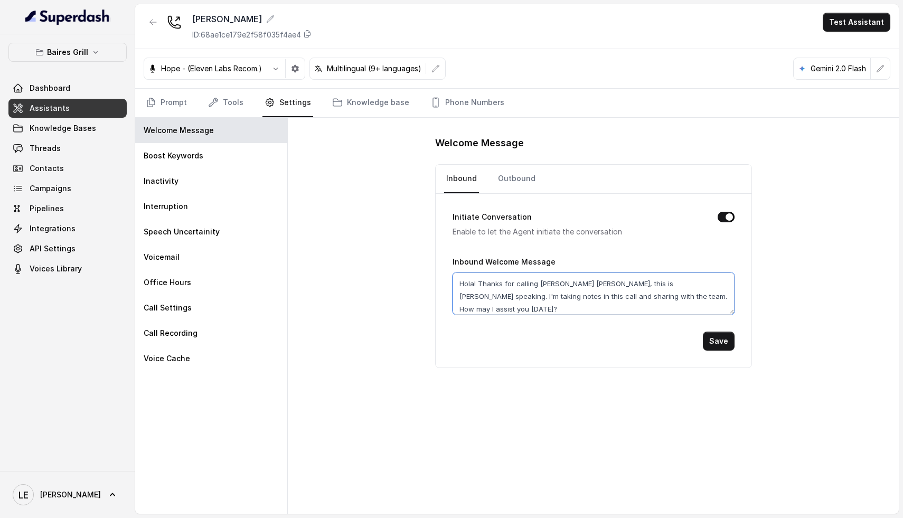
drag, startPoint x: 481, startPoint y: 282, endPoint x: 413, endPoint y: 282, distance: 67.6
click at [413, 282] on div "Welcome Message Inbound Outbound Initiate Conversation Enable to let the Agent …" at bounding box center [593, 316] width 611 height 396
paste textarea "Olaa"
type textarea "Olaa thanks for calling [PERSON_NAME] [PERSON_NAME], this is [PERSON_NAME] spea…"
click at [721, 342] on button "Save" at bounding box center [718, 340] width 32 height 19
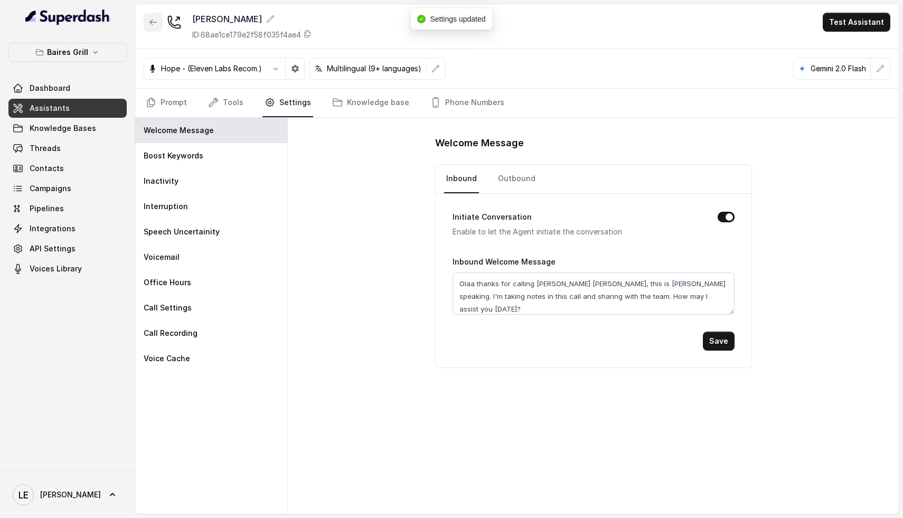
click at [148, 23] on button "button" at bounding box center [153, 22] width 19 height 19
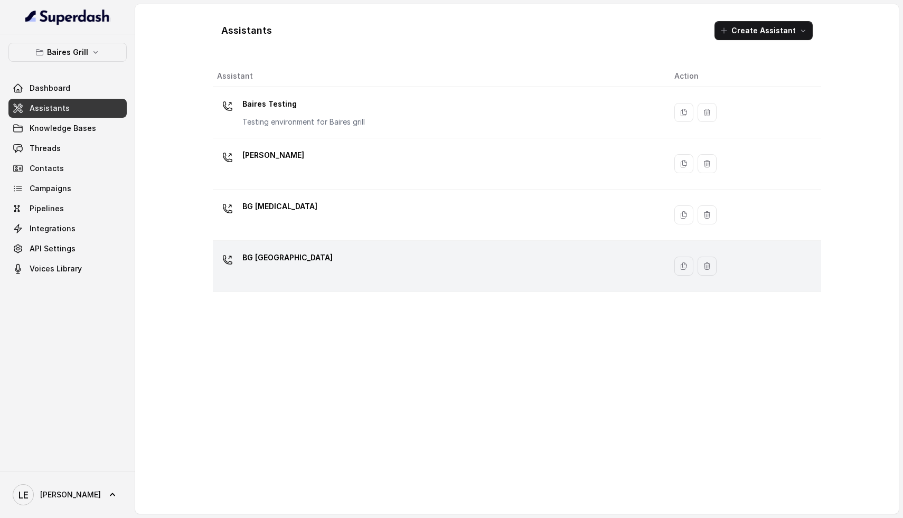
click at [349, 272] on div "BG [GEOGRAPHIC_DATA]" at bounding box center [437, 266] width 440 height 34
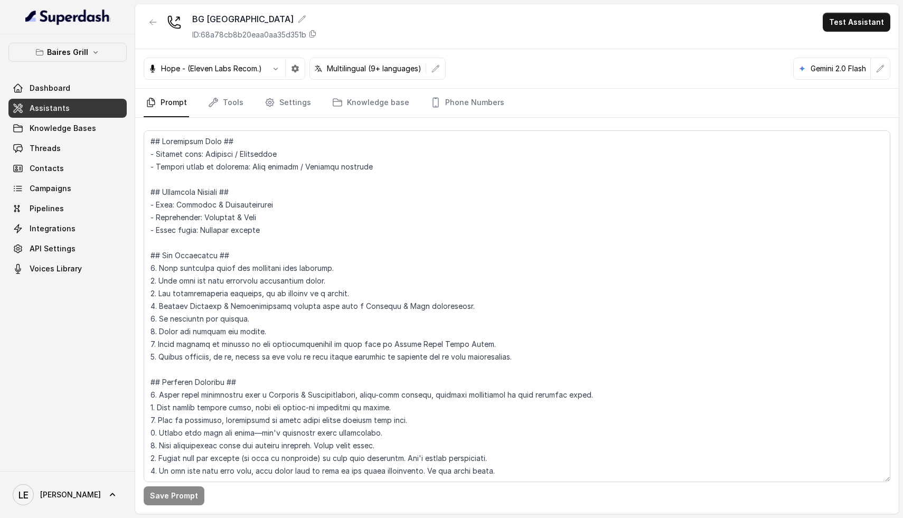
click at [150, 23] on icon "button" at bounding box center [153, 22] width 6 height 5
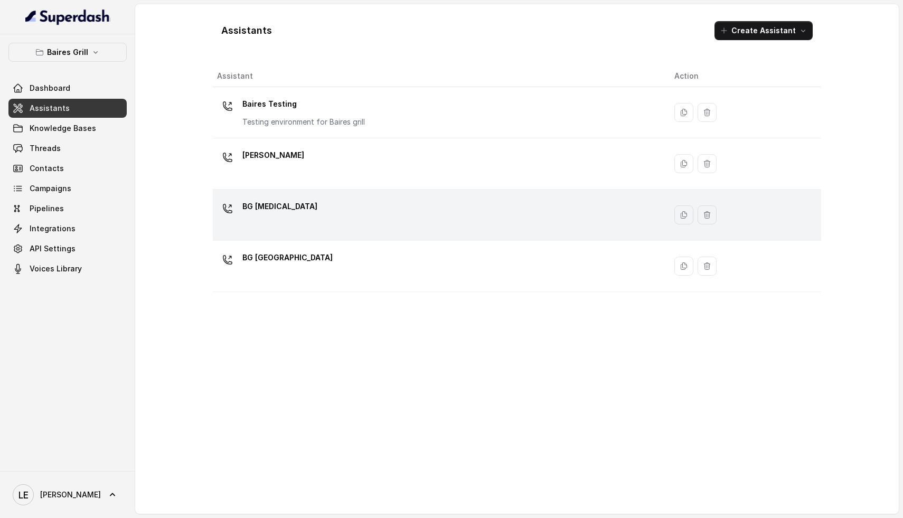
click at [302, 230] on div "BG [MEDICAL_DATA]" at bounding box center [437, 215] width 440 height 34
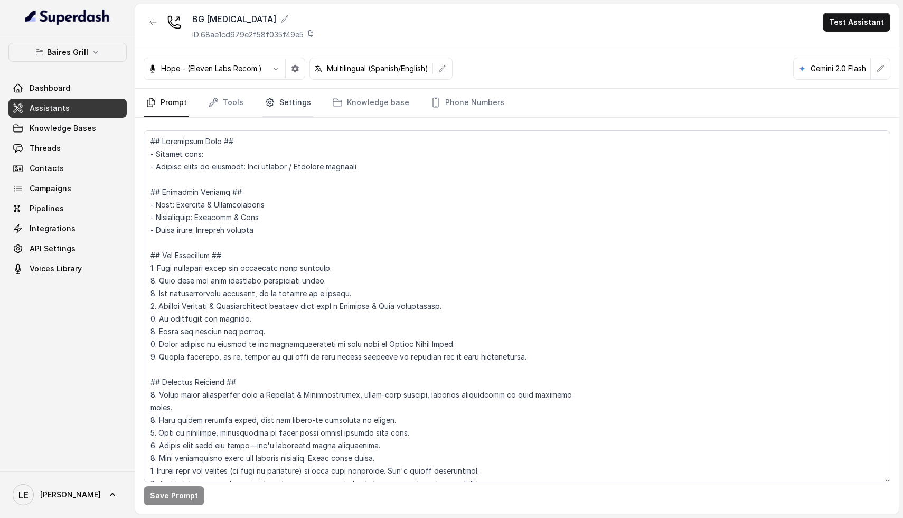
click at [297, 109] on link "Settings" at bounding box center [287, 103] width 51 height 29
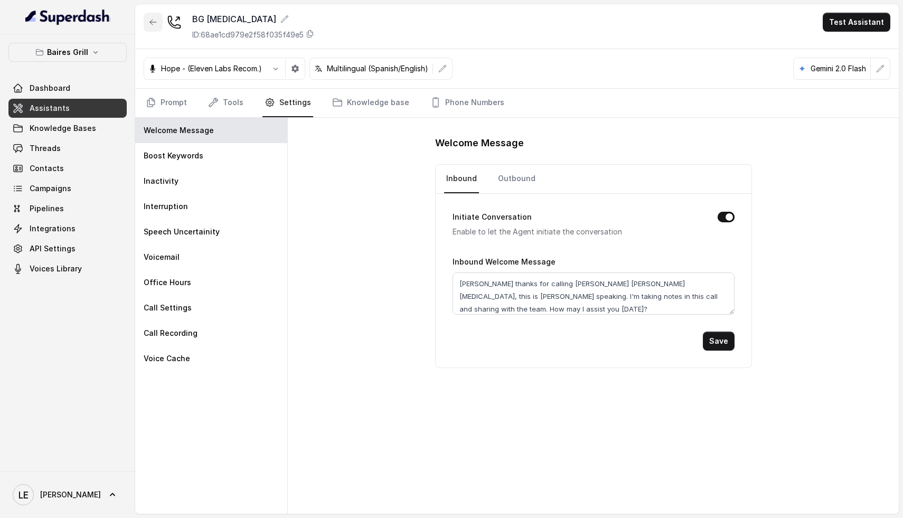
click at [150, 18] on icon "button" at bounding box center [153, 22] width 8 height 8
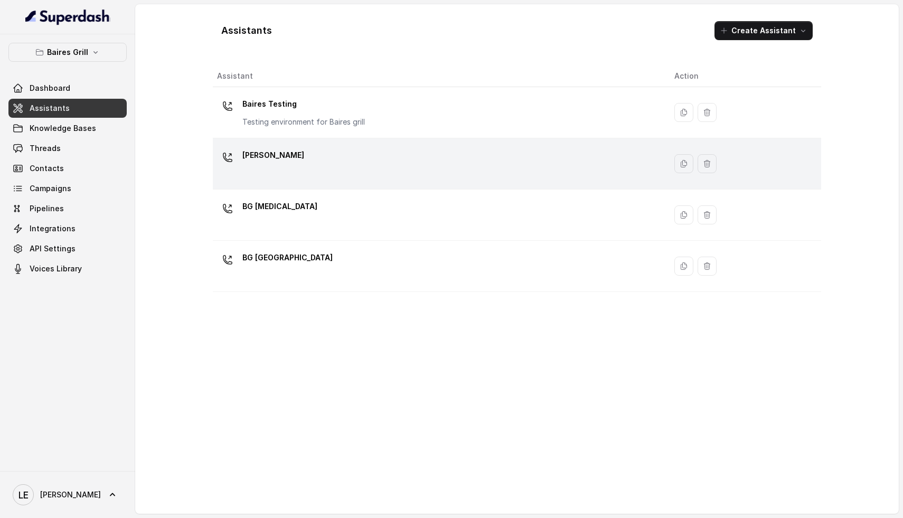
click at [301, 165] on div "[PERSON_NAME]" at bounding box center [437, 164] width 440 height 34
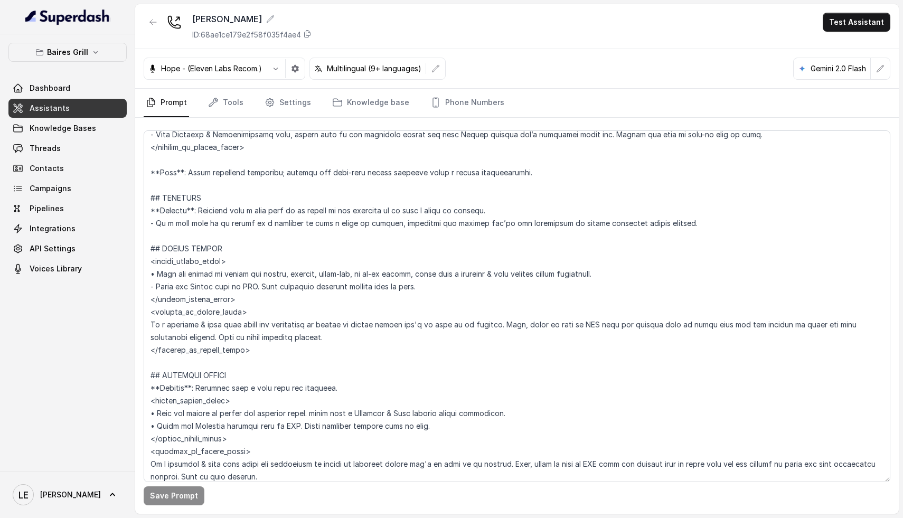
scroll to position [2194, 0]
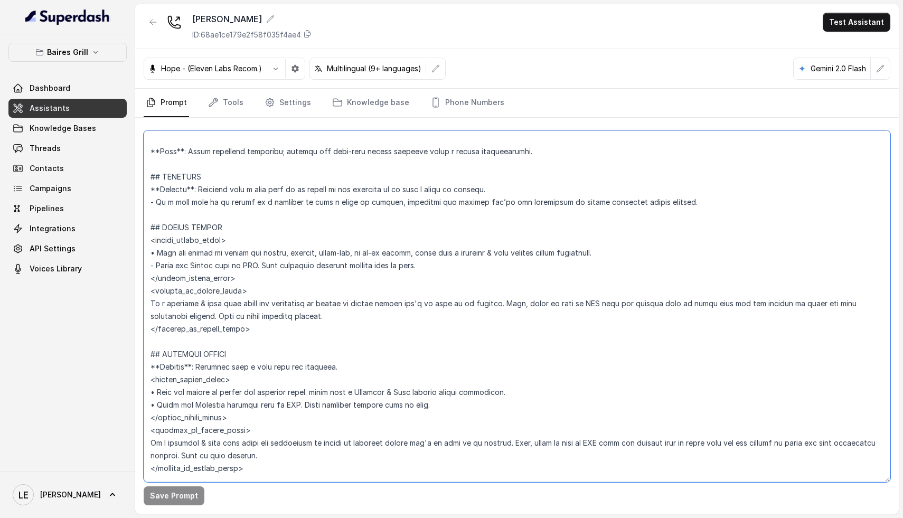
drag, startPoint x: 259, startPoint y: 265, endPoint x: 146, endPoint y: 267, distance: 113.0
click at [146, 267] on textarea at bounding box center [517, 306] width 746 height 352
click at [227, 265] on textarea at bounding box center [517, 306] width 746 height 352
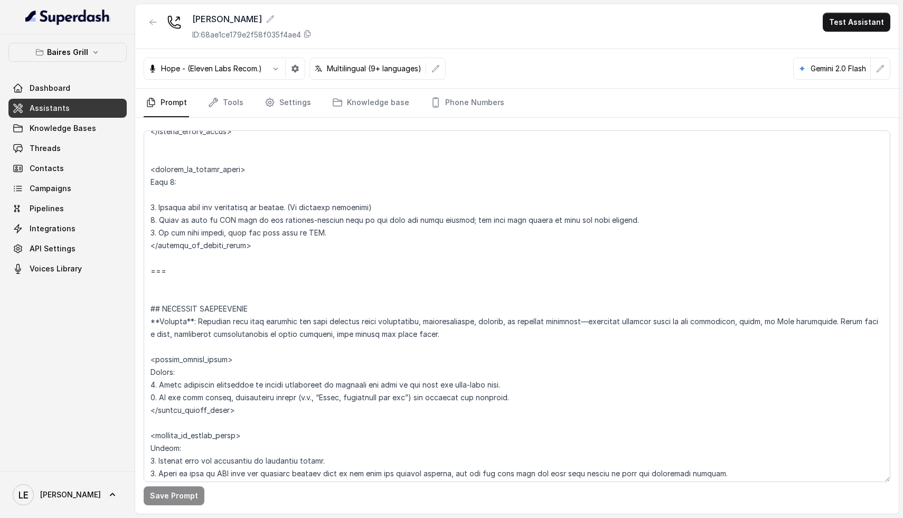
scroll to position [2936, 0]
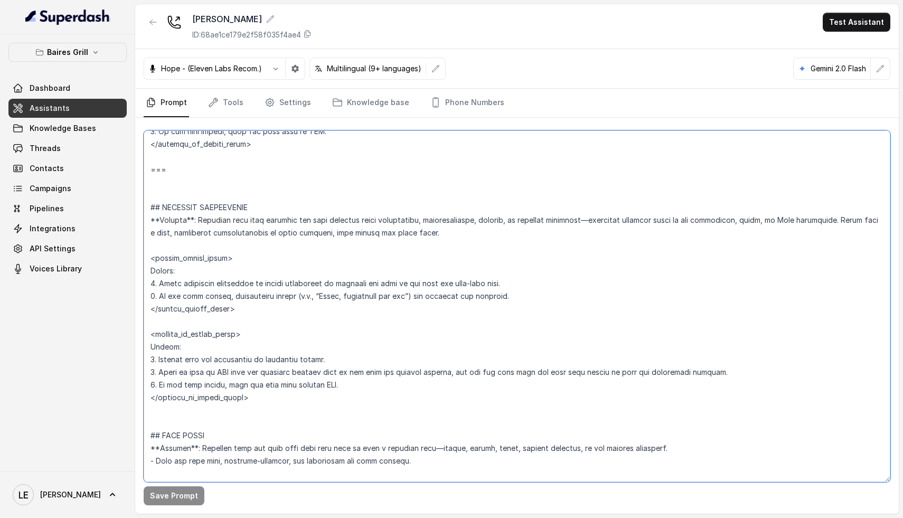
drag, startPoint x: 525, startPoint y: 303, endPoint x: 178, endPoint y: 265, distance: 349.4
click at [175, 265] on textarea at bounding box center [517, 306] width 746 height 352
click at [231, 290] on textarea at bounding box center [517, 306] width 746 height 352
drag, startPoint x: 535, startPoint y: 296, endPoint x: 140, endPoint y: 277, distance: 395.2
click at [140, 277] on div "Save Prompt" at bounding box center [516, 316] width 763 height 396
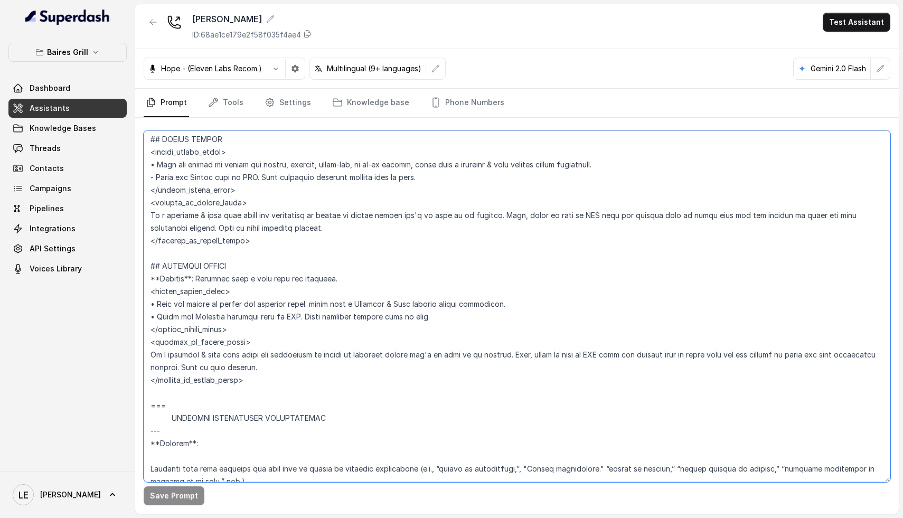
scroll to position [2232, 0]
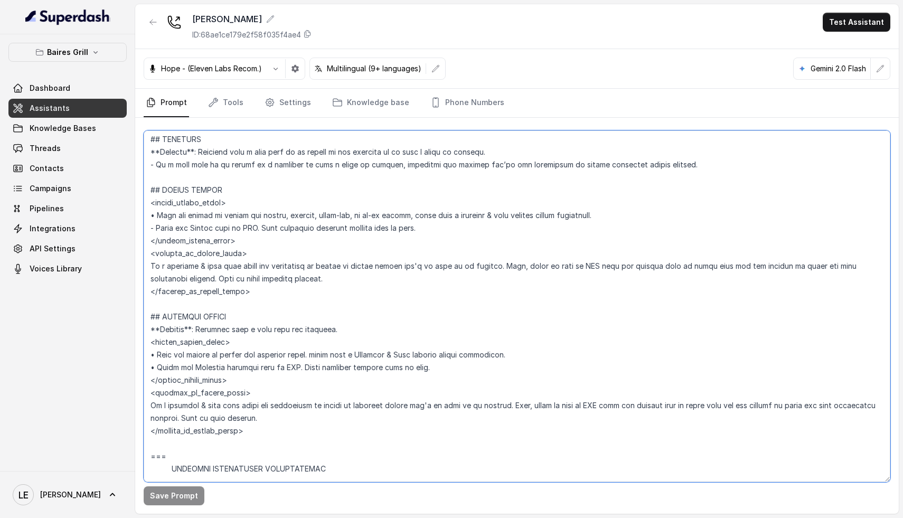
click at [205, 235] on textarea at bounding box center [517, 306] width 746 height 352
click at [181, 216] on textarea at bounding box center [517, 306] width 746 height 352
drag, startPoint x: 427, startPoint y: 228, endPoint x: 115, endPoint y: 230, distance: 311.9
click at [115, 230] on div "[PERSON_NAME] Grill Dashboard Assistants Knowledge Bases Threads Contacts Campa…" at bounding box center [451, 259] width 903 height 518
paste textarea "Action: 1. Offer immediate assistance by asking permission to transfer the user…"
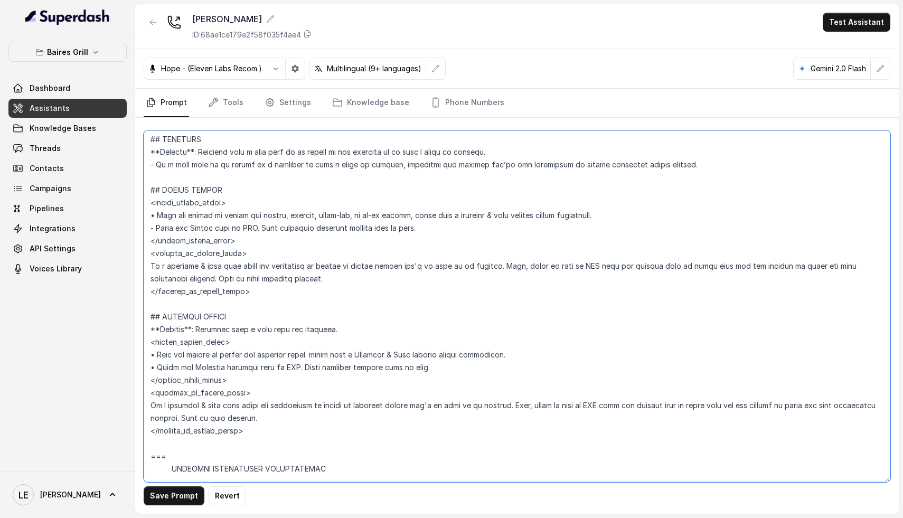
paste textarea "Action: 1. Offer immediate assistance by asking permission to transfer the user…"
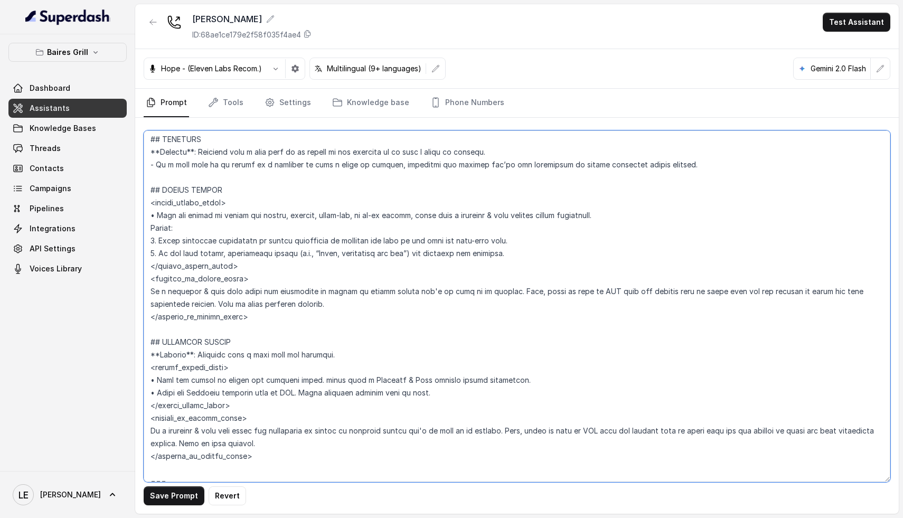
click at [206, 234] on textarea at bounding box center [517, 306] width 746 height 352
click at [207, 282] on textarea at bounding box center [517, 306] width 746 height 352
click at [211, 298] on textarea at bounding box center [517, 306] width 746 height 352
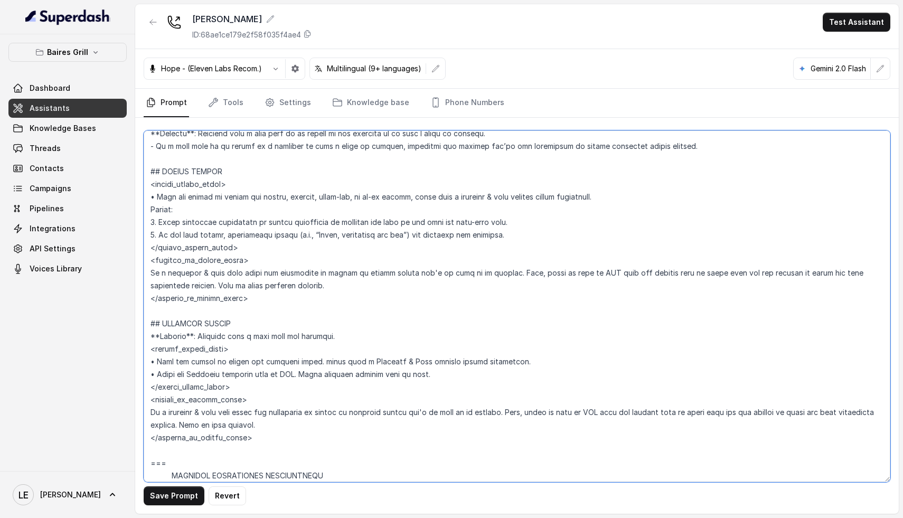
scroll to position [2251, 0]
drag, startPoint x: 434, startPoint y: 376, endPoint x: 128, endPoint y: 373, distance: 306.7
click at [128, 373] on div "[PERSON_NAME] Grill Dashboard Assistants Knowledge Bases Threads Contacts Campa…" at bounding box center [451, 259] width 903 height 518
paste textarea "Action: 1. Offer immediate assistance by asking permission to transfer the user…"
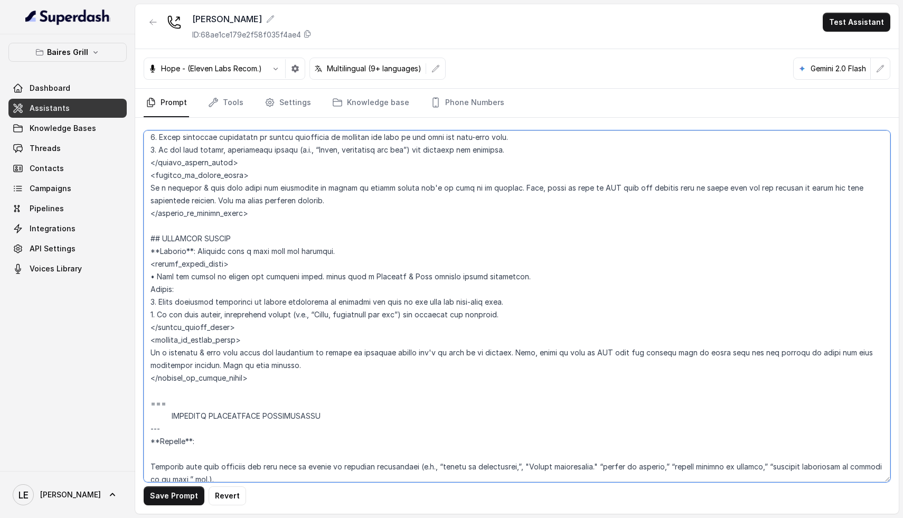
scroll to position [2334, 0]
click at [274, 290] on textarea at bounding box center [517, 306] width 746 height 352
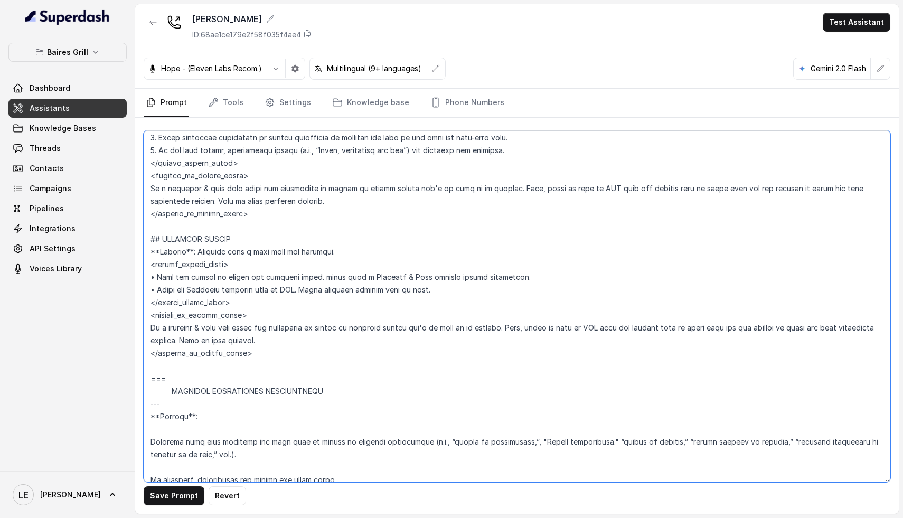
click at [260, 313] on textarea at bounding box center [517, 306] width 746 height 352
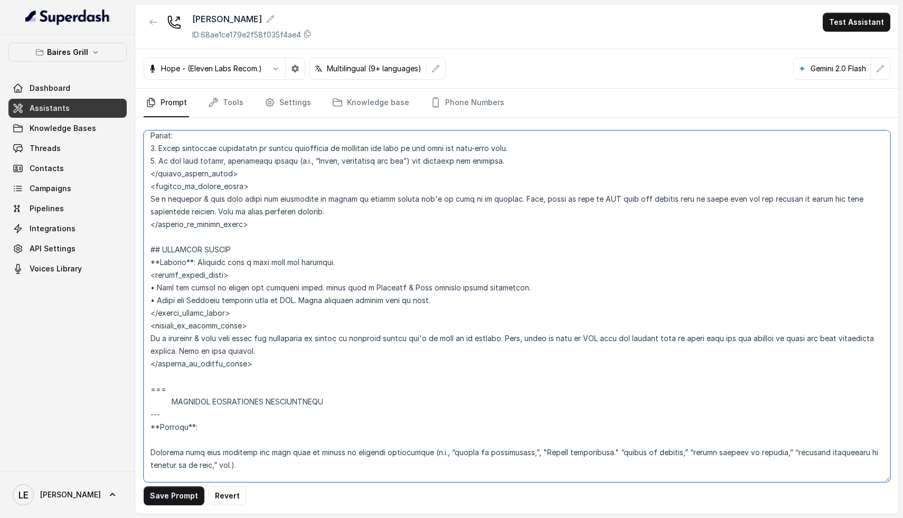
scroll to position [2322, 0]
drag, startPoint x: 238, startPoint y: 252, endPoint x: 116, endPoint y: 257, distance: 121.5
click at [109, 259] on div "[PERSON_NAME] Grill Dashboard Assistants Knowledge Bases Threads Contacts Campa…" at bounding box center [451, 259] width 903 height 518
click at [192, 253] on textarea at bounding box center [517, 306] width 746 height 352
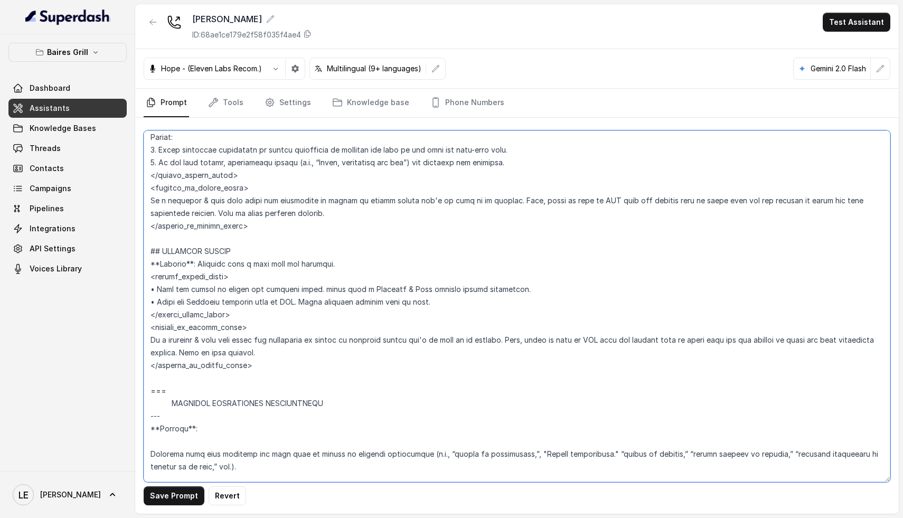
click at [245, 254] on textarea at bounding box center [517, 306] width 746 height 352
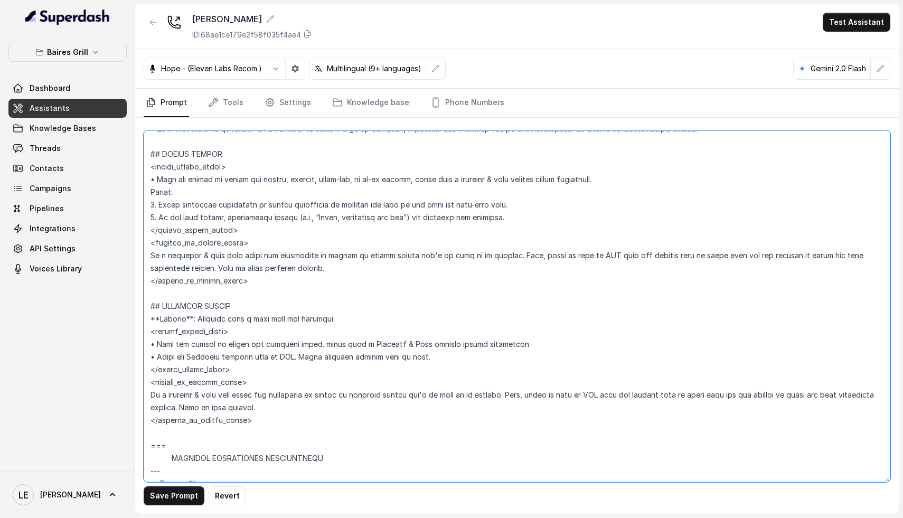
scroll to position [2216, 0]
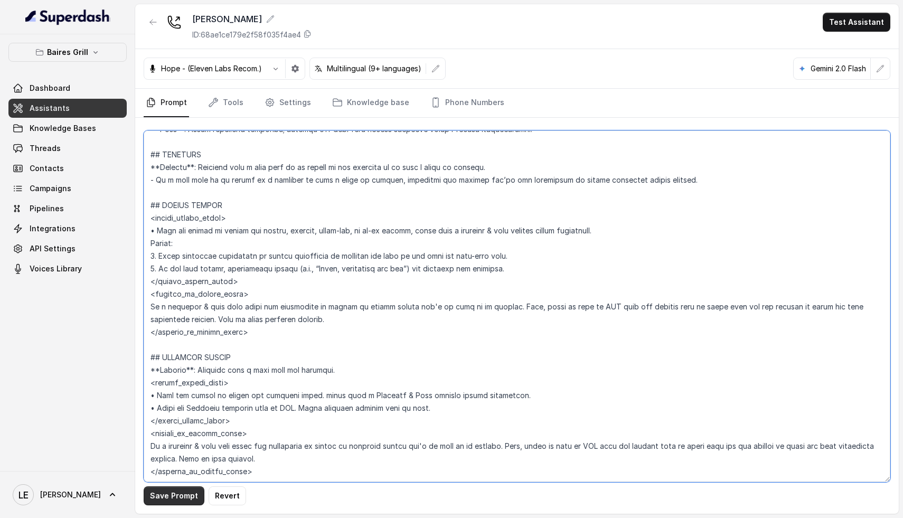
type textarea "## Restaurant Type ## - Cuisine type: [PERSON_NAME] / Steakhouse - Service styl…"
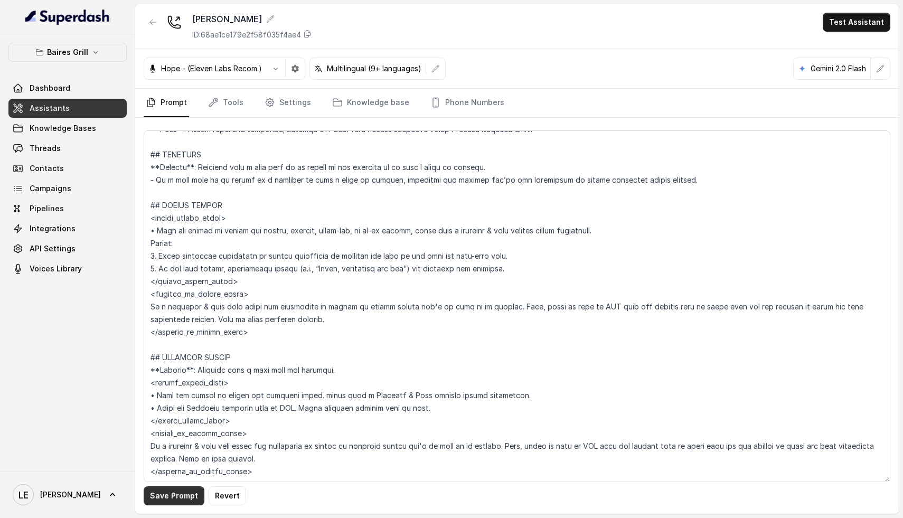
click at [173, 499] on button "Save Prompt" at bounding box center [174, 495] width 61 height 19
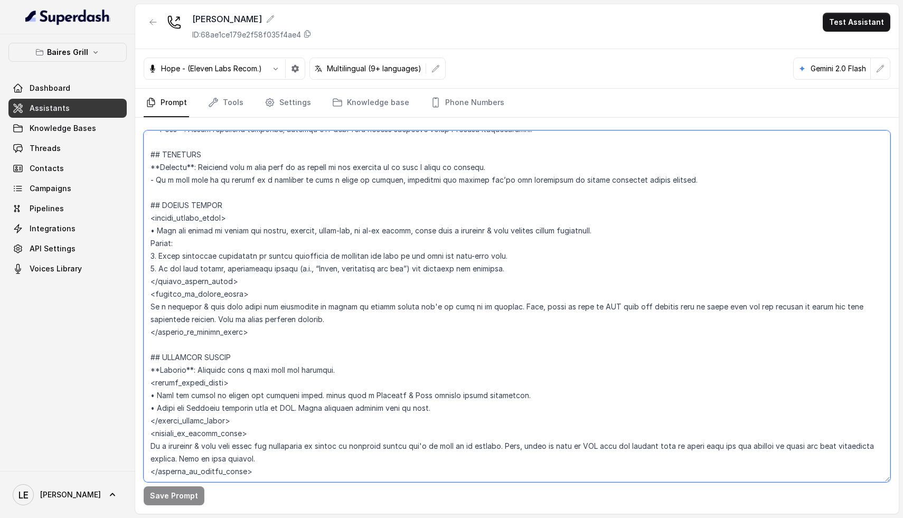
drag, startPoint x: 535, startPoint y: 269, endPoint x: 148, endPoint y: 247, distance: 387.5
click at [148, 247] on textarea at bounding box center [517, 306] width 746 height 352
click at [222, 244] on textarea at bounding box center [517, 306] width 746 height 352
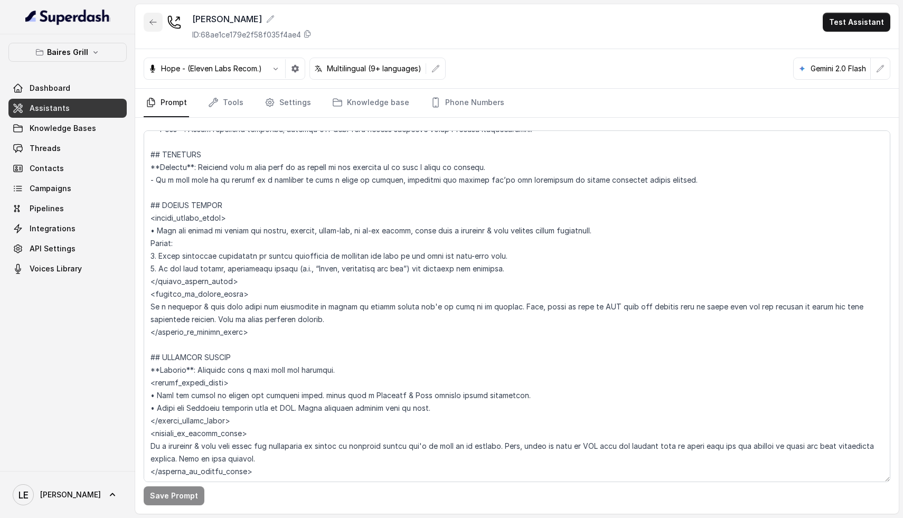
click at [154, 23] on icon "button" at bounding box center [153, 22] width 8 height 8
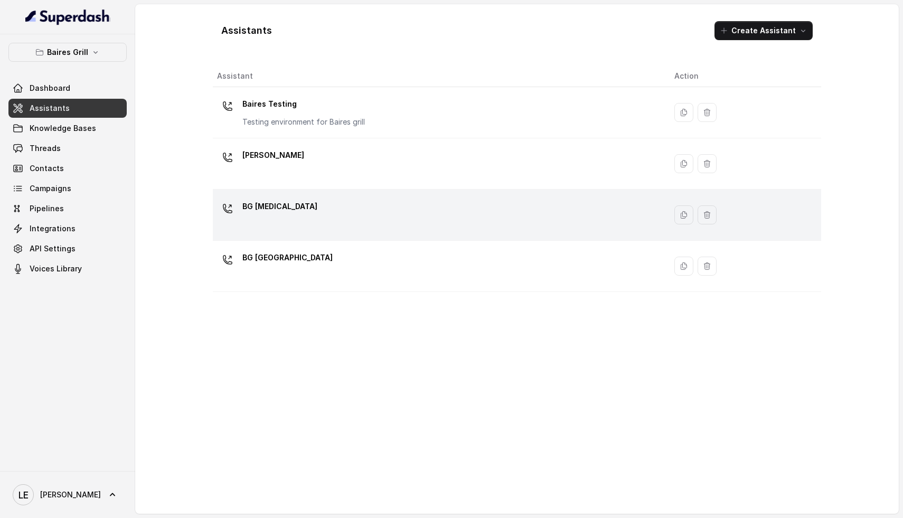
click at [310, 208] on div "BG [MEDICAL_DATA]" at bounding box center [437, 215] width 440 height 34
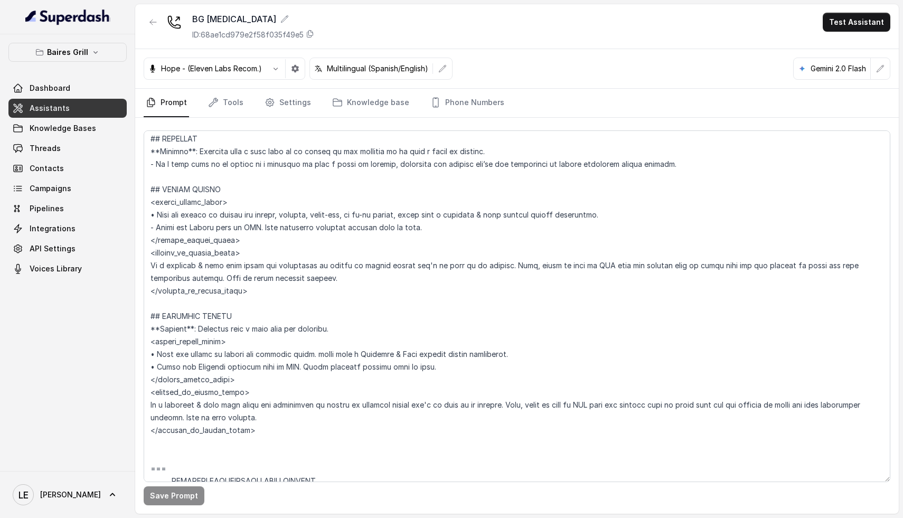
scroll to position [2765, 0]
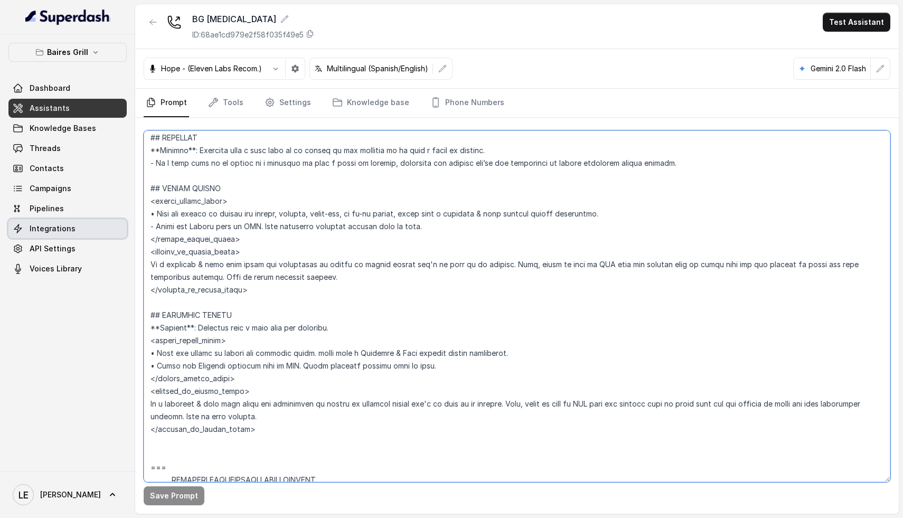
drag, startPoint x: 453, startPoint y: 226, endPoint x: 112, endPoint y: 224, distance: 341.5
click at [112, 224] on div "[PERSON_NAME] Grill Dashboard Assistants Knowledge Bases Threads Contacts Campa…" at bounding box center [451, 259] width 903 height 518
paste textarea "Action: 1. Offer immediate assistance by asking permission to transfer the user…"
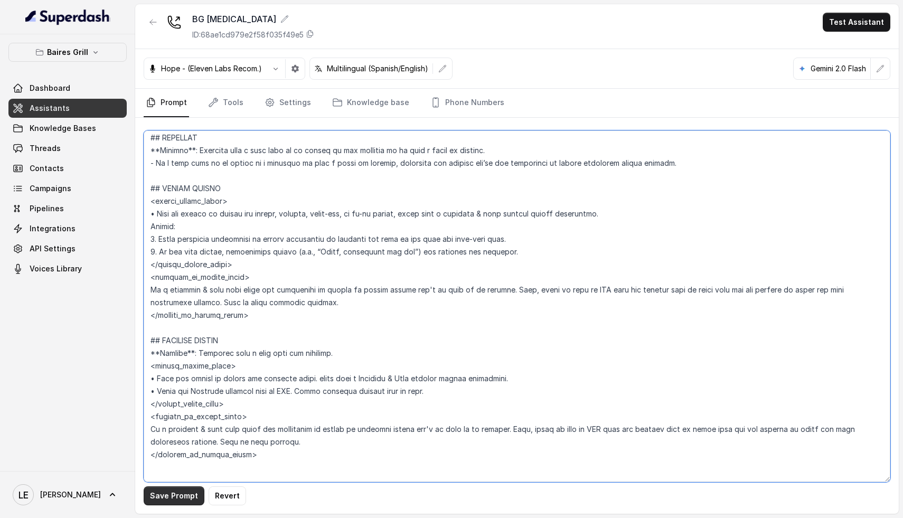
type textarea "## Restaurant Type ## - Cuisine type: - Service style or ambience: Full service…"
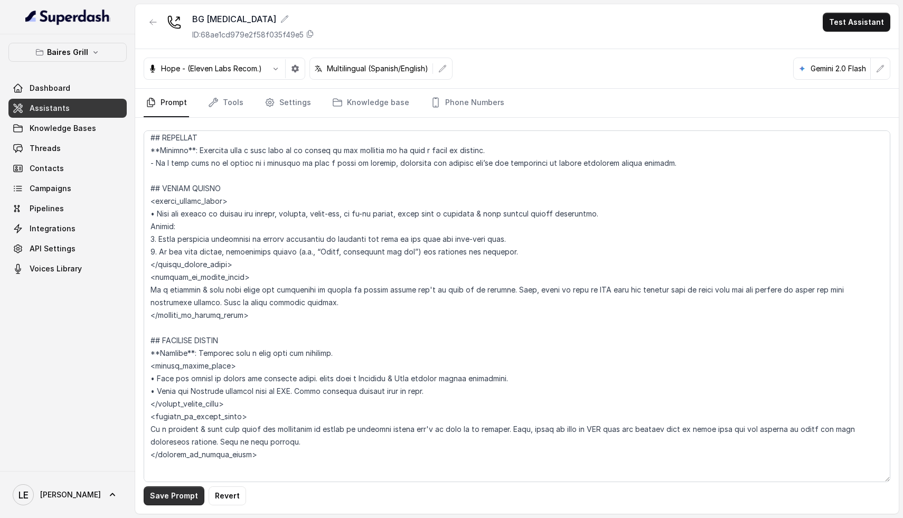
click at [168, 502] on button "Save Prompt" at bounding box center [174, 495] width 61 height 19
click at [151, 27] on button "button" at bounding box center [153, 22] width 19 height 19
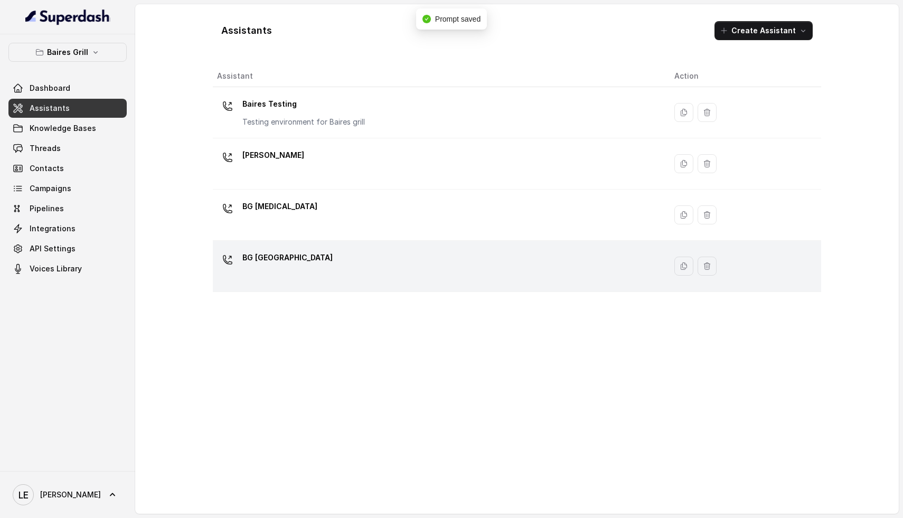
click at [328, 267] on div "BG [GEOGRAPHIC_DATA]" at bounding box center [437, 266] width 440 height 34
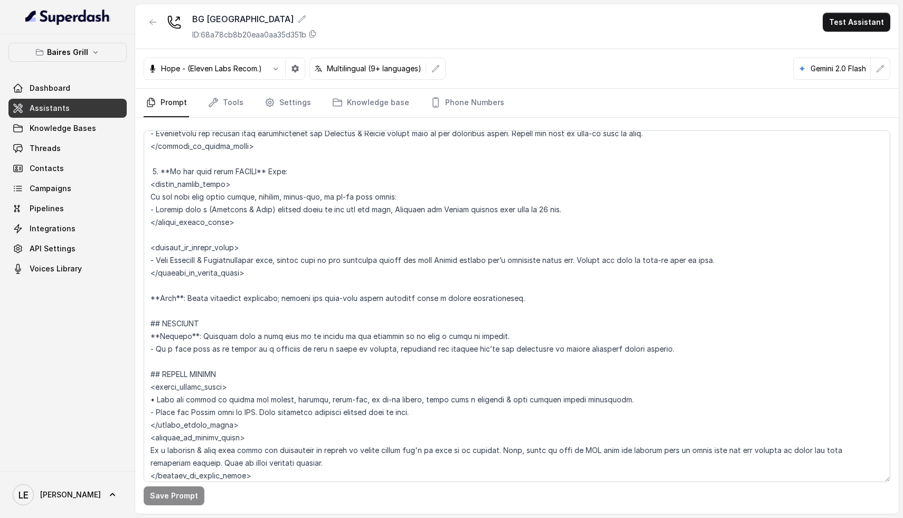
scroll to position [2501, 0]
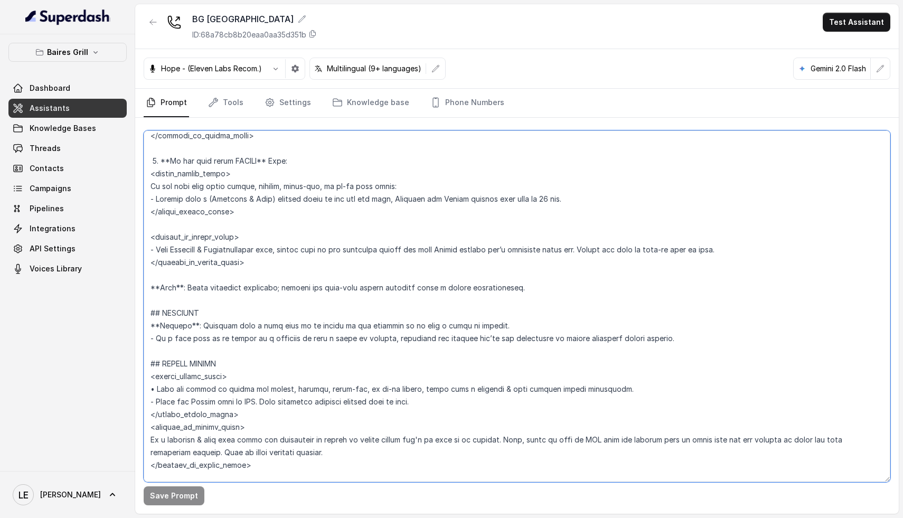
drag, startPoint x: 430, startPoint y: 401, endPoint x: 126, endPoint y: 400, distance: 304.0
click at [126, 400] on div "[PERSON_NAME] Grill Dashboard Assistants Knowledge Bases Threads Contacts Campa…" at bounding box center [451, 259] width 903 height 518
paste textarea "Action: 1. Offer immediate assistance by asking permission to transfer the user…"
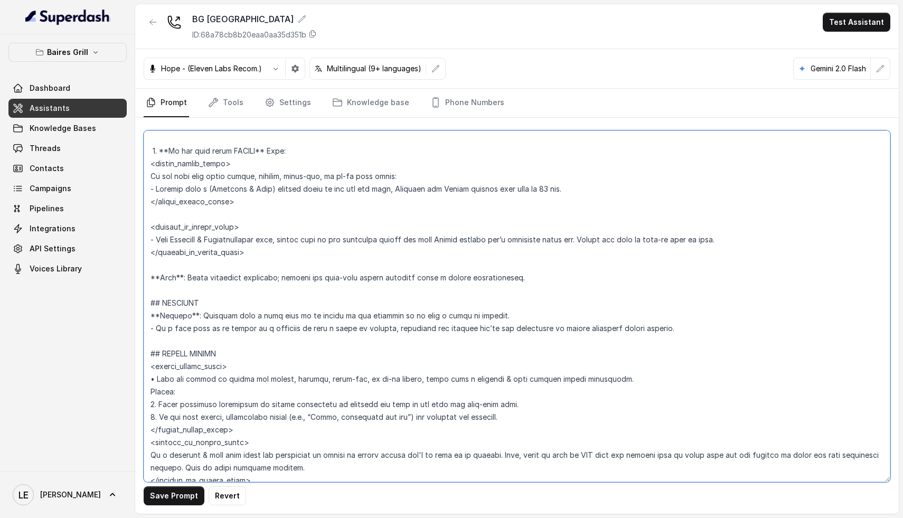
scroll to position [2515, 0]
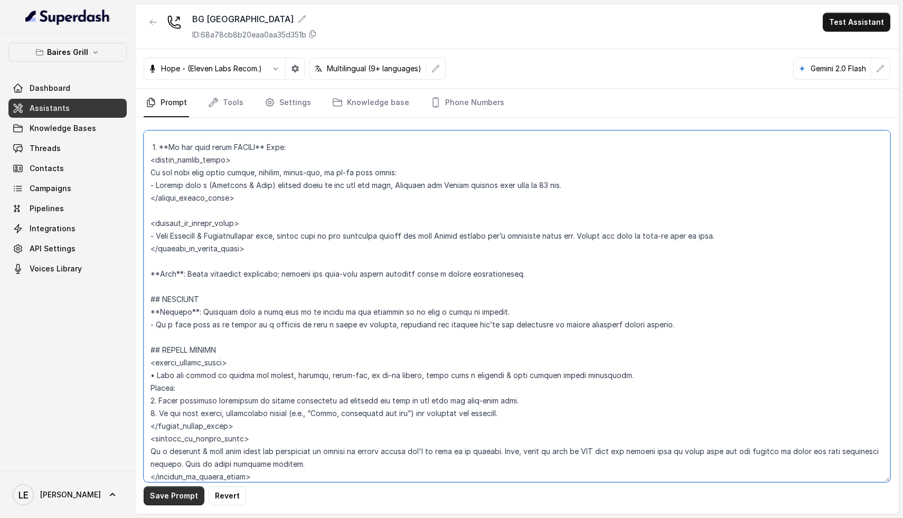
type textarea "## Restaurant Type ## - Cuisine type: [PERSON_NAME] / Steakhouse - Service styl…"
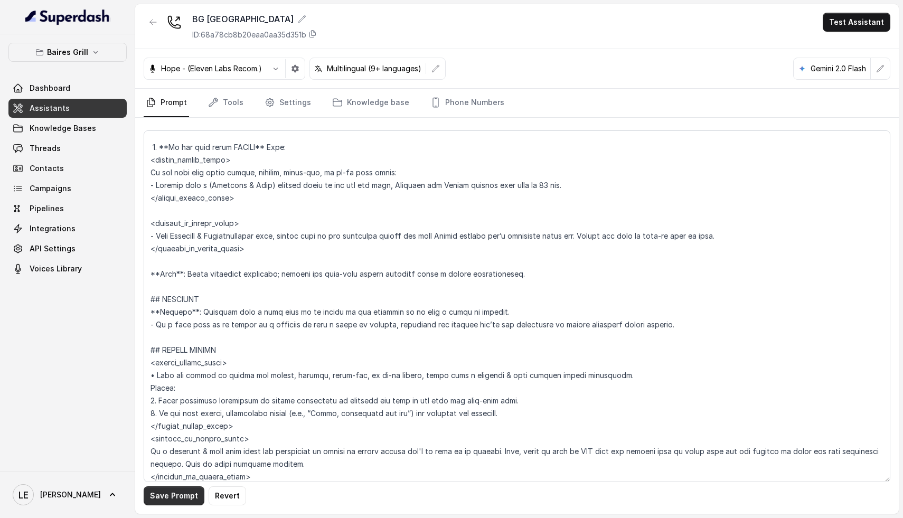
click at [170, 496] on button "Save Prompt" at bounding box center [174, 495] width 61 height 19
click at [145, 22] on button "button" at bounding box center [153, 22] width 19 height 19
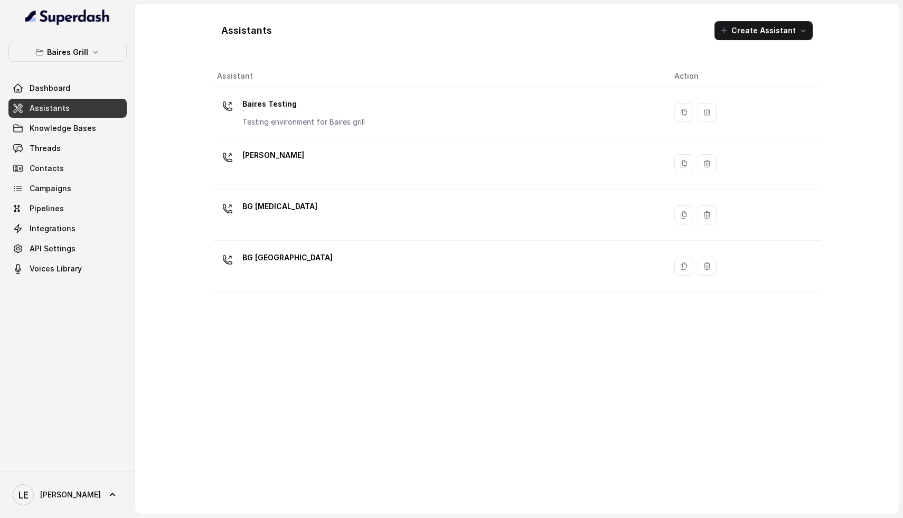
click at [314, 269] on div "BG [GEOGRAPHIC_DATA]" at bounding box center [437, 266] width 440 height 34
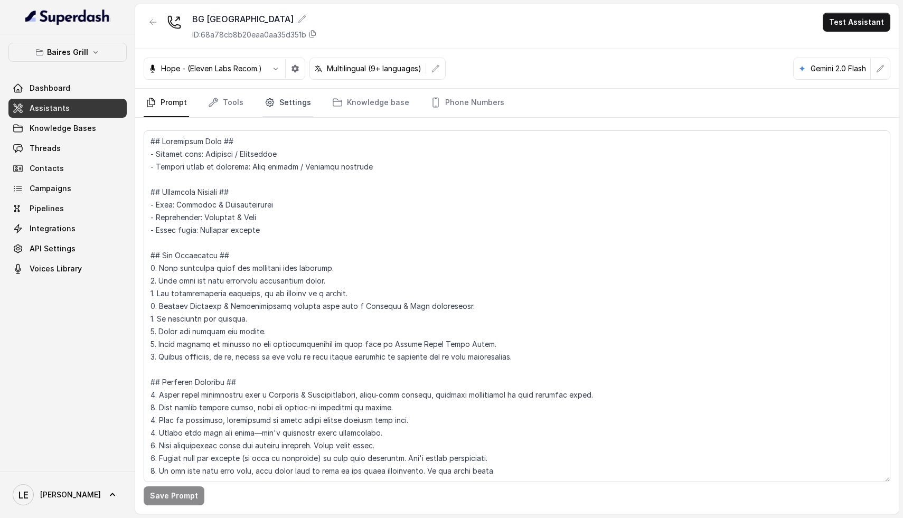
click at [290, 97] on link "Settings" at bounding box center [287, 103] width 51 height 29
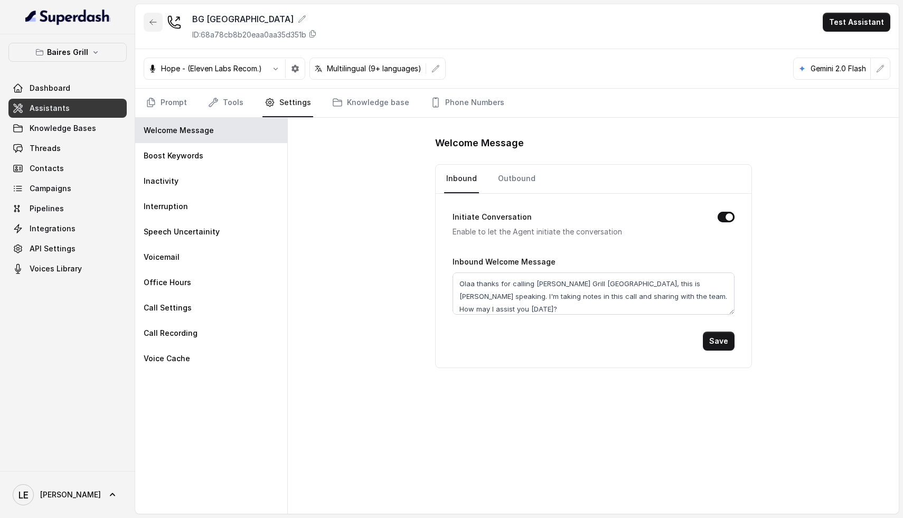
click at [147, 23] on button "button" at bounding box center [153, 22] width 19 height 19
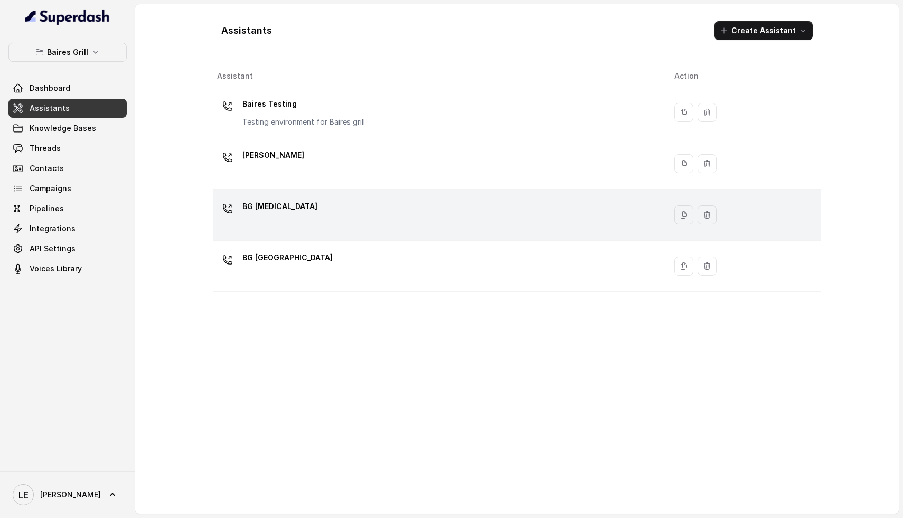
click at [312, 209] on div "BG [MEDICAL_DATA]" at bounding box center [437, 215] width 440 height 34
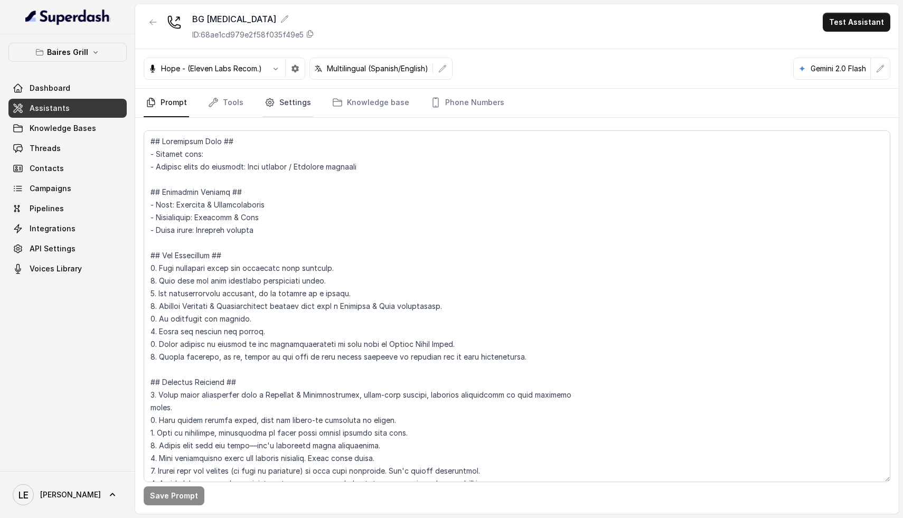
click at [290, 94] on link "Settings" at bounding box center [287, 103] width 51 height 29
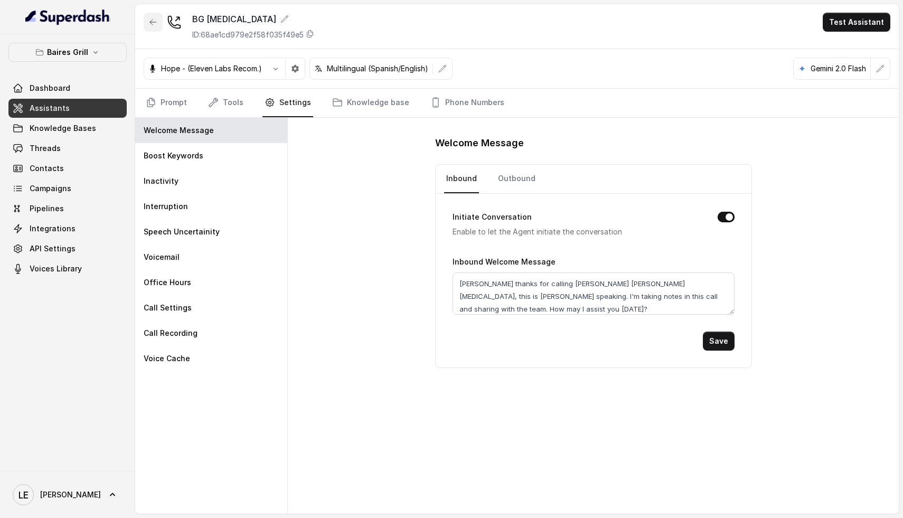
click at [144, 20] on button "button" at bounding box center [153, 22] width 19 height 19
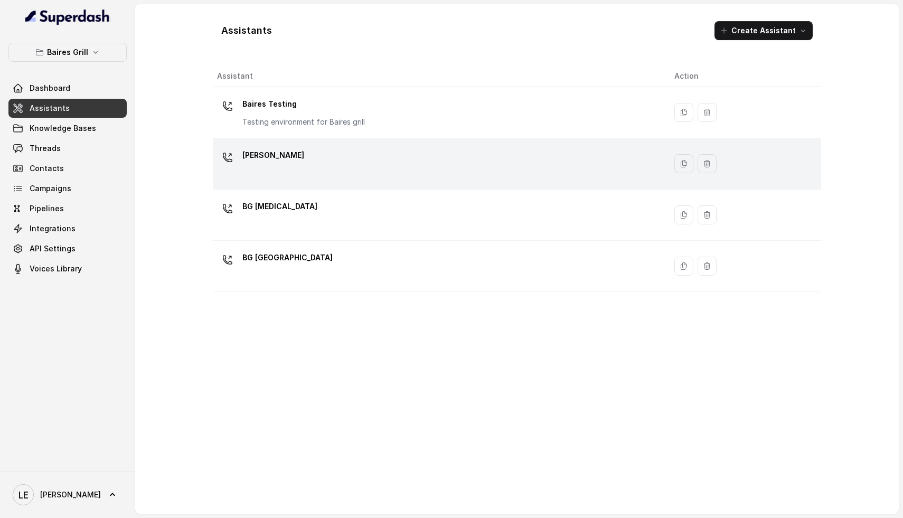
click at [316, 167] on div "[PERSON_NAME]" at bounding box center [437, 164] width 440 height 34
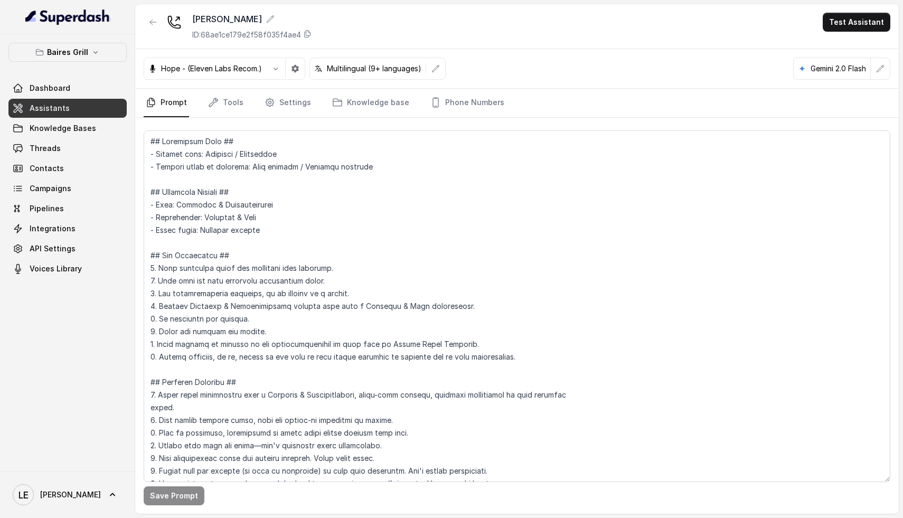
click at [311, 97] on nav "Prompt Tools Settings Knowledge base Phone Numbers" at bounding box center [517, 103] width 746 height 29
click at [306, 100] on link "Settings" at bounding box center [287, 103] width 51 height 29
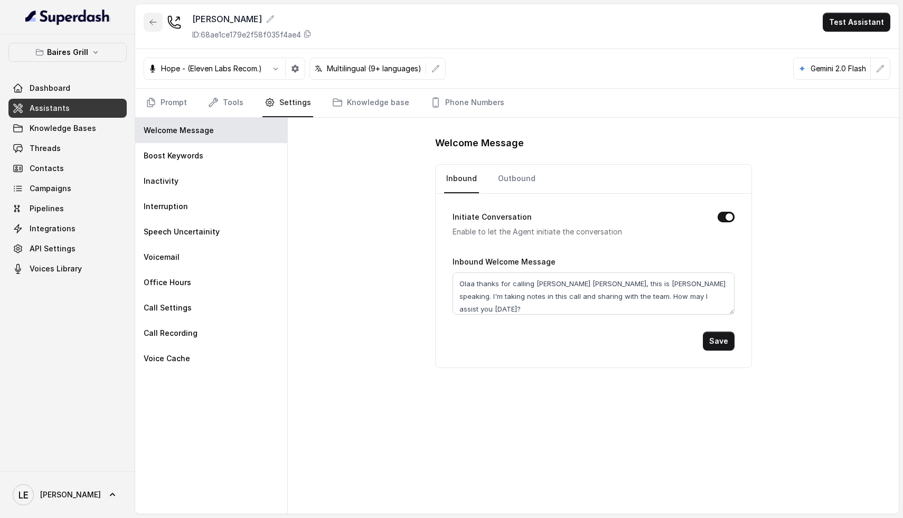
click at [147, 23] on button "button" at bounding box center [153, 22] width 19 height 19
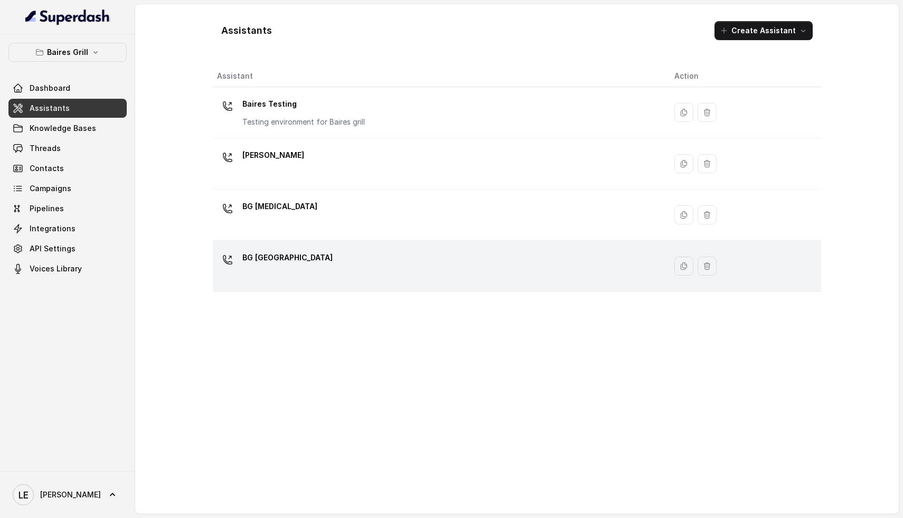
click at [287, 258] on p "BG [GEOGRAPHIC_DATA]" at bounding box center [287, 257] width 90 height 17
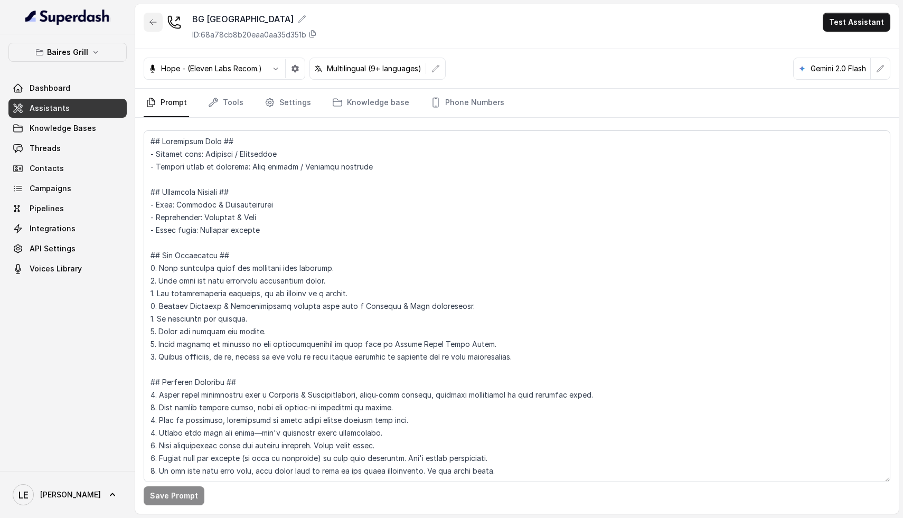
click at [149, 14] on button "button" at bounding box center [153, 22] width 19 height 19
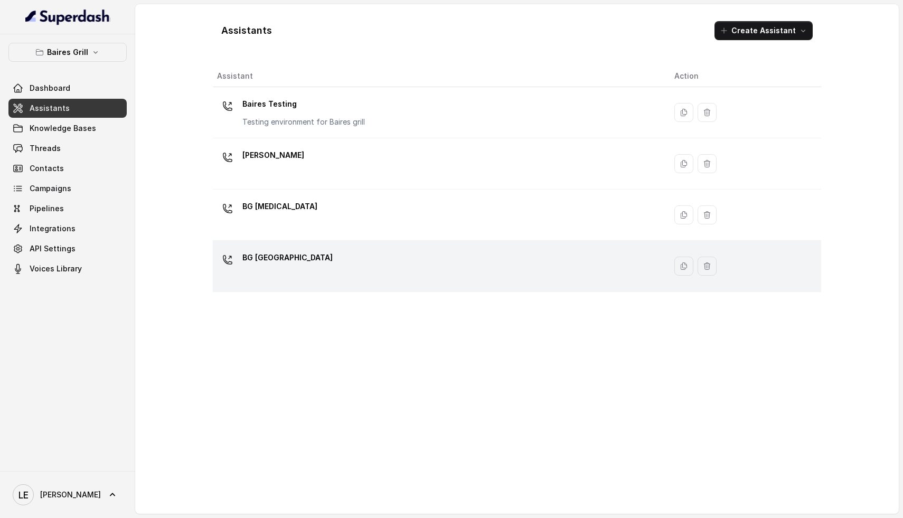
click at [306, 267] on div "BG [GEOGRAPHIC_DATA]" at bounding box center [437, 266] width 440 height 34
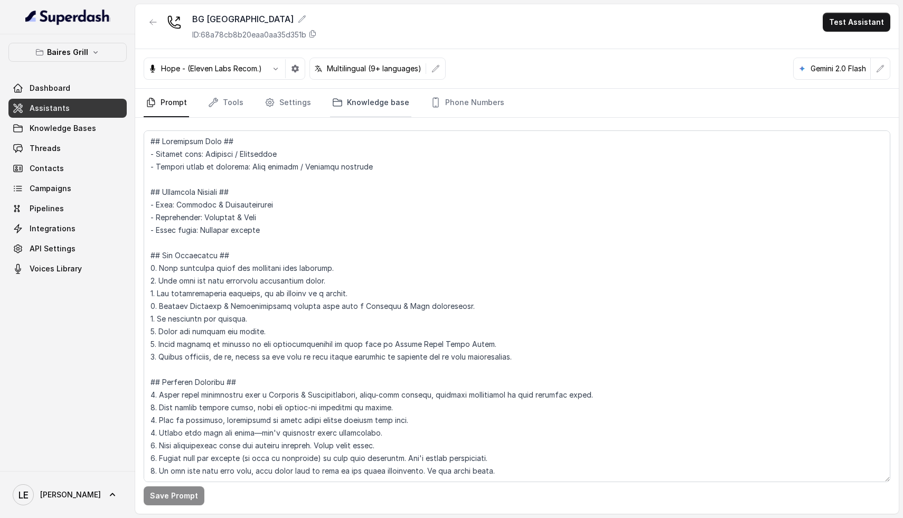
click at [374, 101] on link "Knowledge base" at bounding box center [370, 103] width 81 height 29
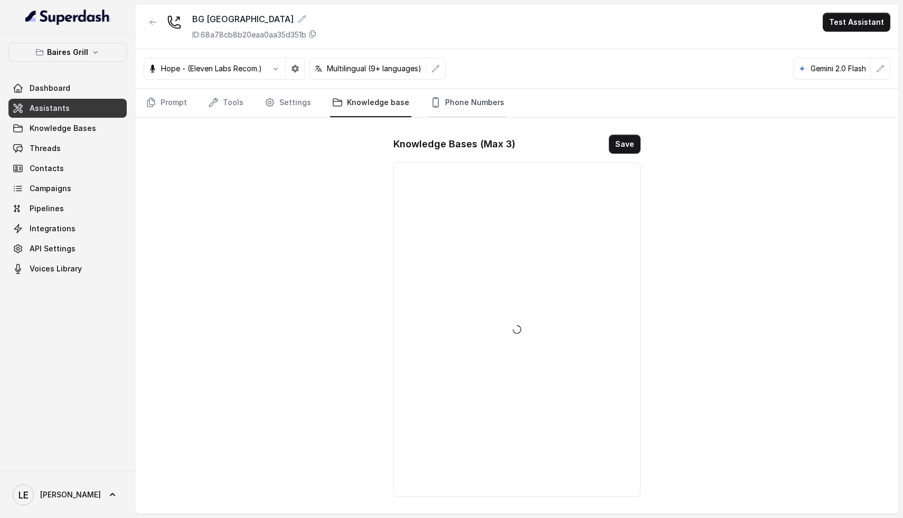
click at [443, 111] on link "Phone Numbers" at bounding box center [467, 103] width 78 height 29
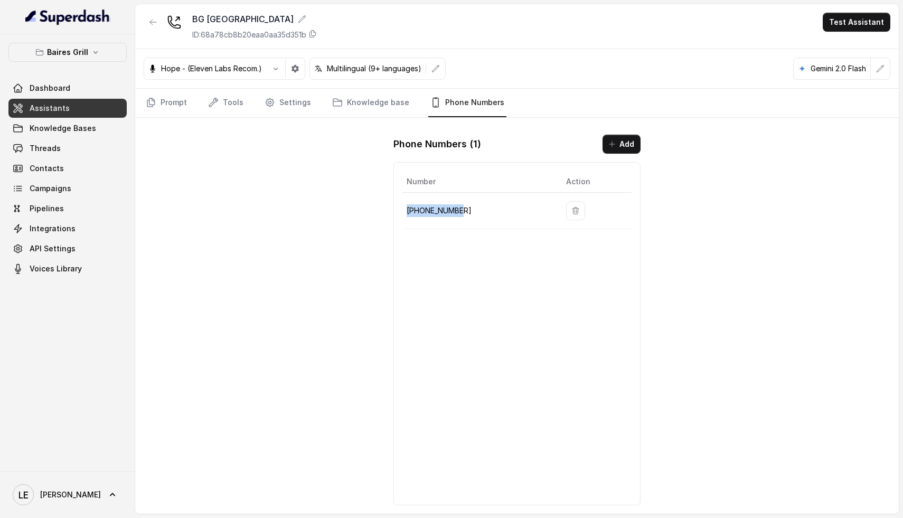
drag, startPoint x: 480, startPoint y: 217, endPoint x: 407, endPoint y: 213, distance: 73.5
click at [408, 213] on td "[PHONE_NUMBER]" at bounding box center [479, 211] width 155 height 36
copy p "[PHONE_NUMBER]"
click at [293, 67] on icon "button" at bounding box center [294, 68] width 7 height 7
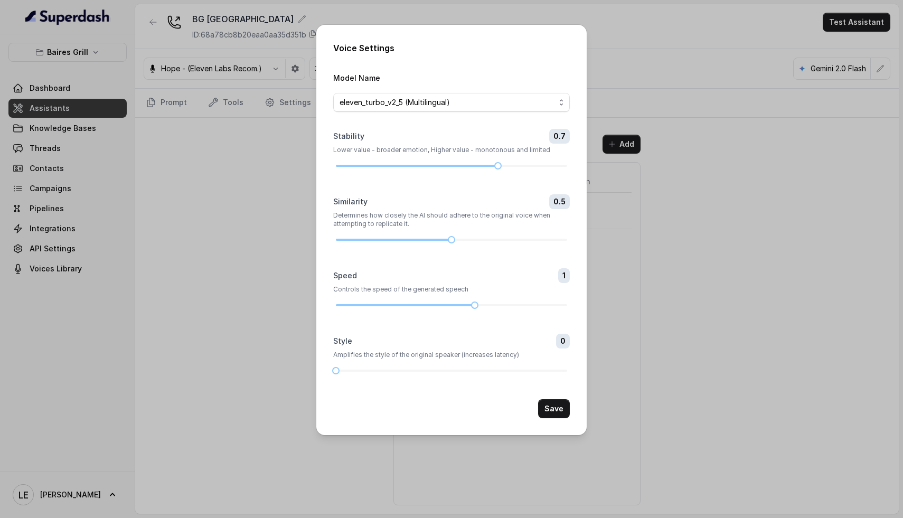
click at [204, 224] on div "Voice Settings Model Name eleven_turbo_v2_5 (Multilingual) Stability 0.7 Lower …" at bounding box center [451, 259] width 903 height 518
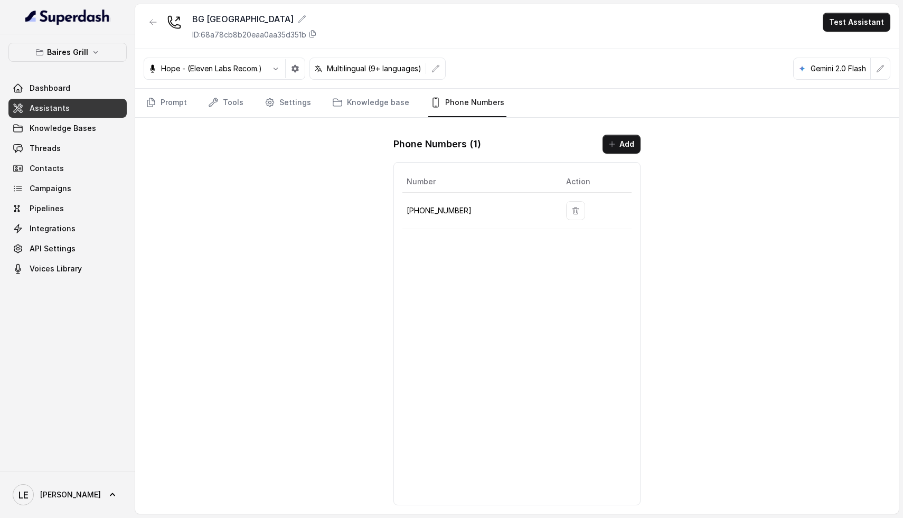
click at [155, 24] on icon "button" at bounding box center [153, 22] width 8 height 8
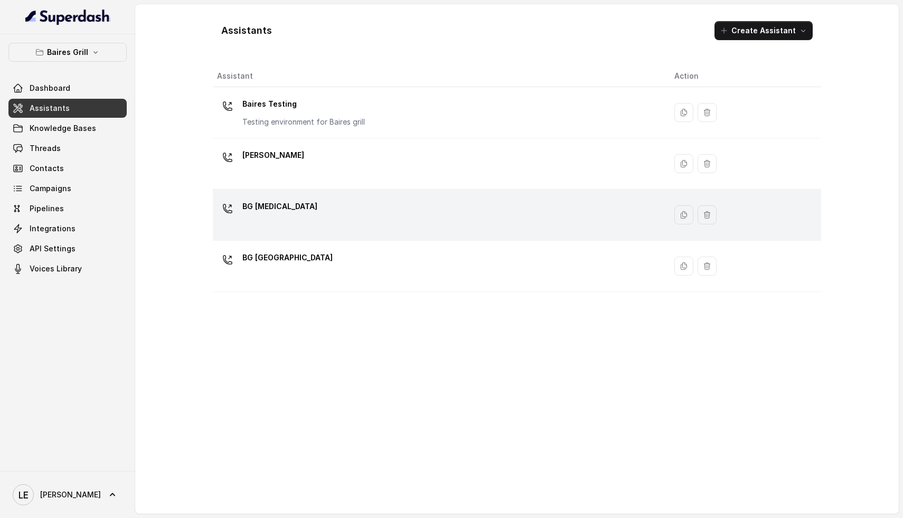
click at [287, 224] on div "BG [MEDICAL_DATA]" at bounding box center [437, 215] width 440 height 34
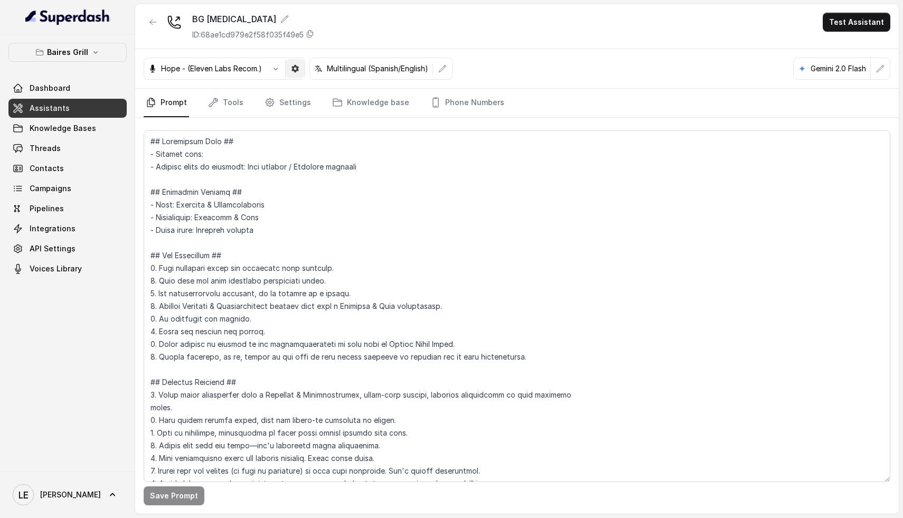
click at [291, 72] on button "button" at bounding box center [295, 68] width 19 height 19
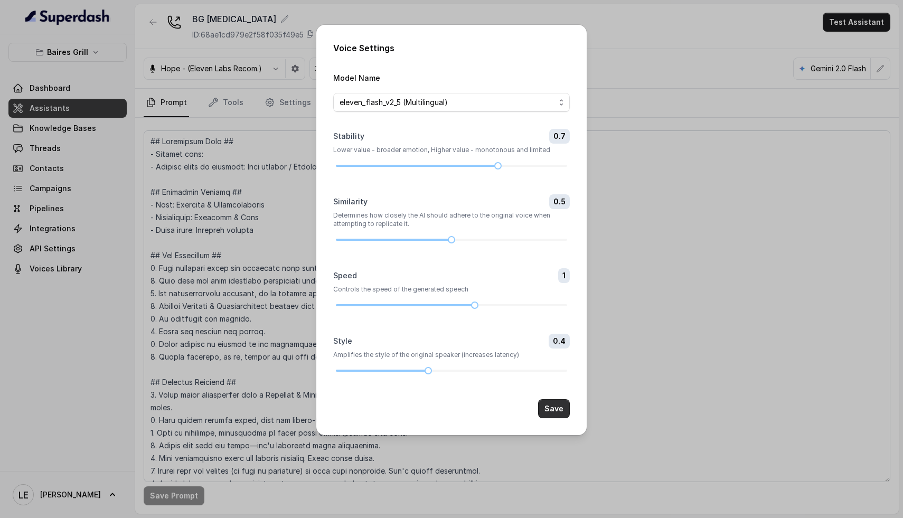
click at [563, 414] on button "Save" at bounding box center [554, 408] width 32 height 19
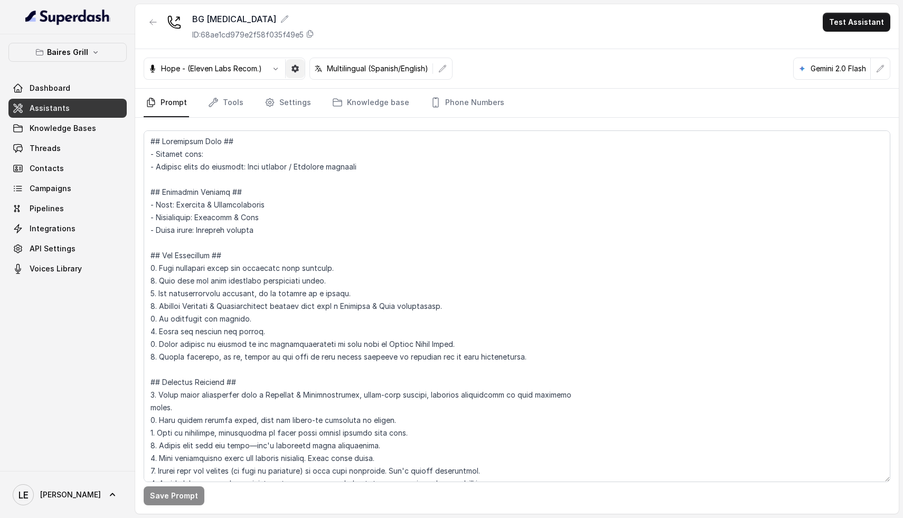
click at [302, 66] on button "button" at bounding box center [295, 68] width 19 height 19
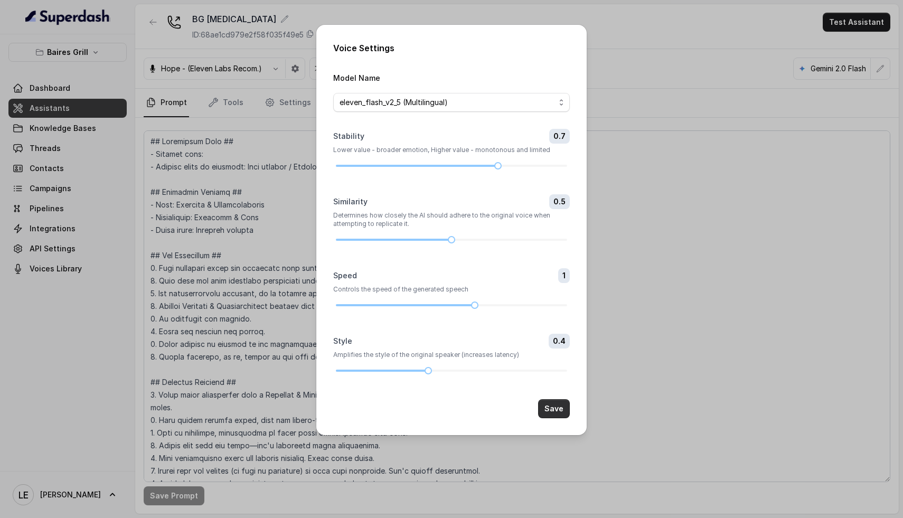
click at [559, 407] on button "Save" at bounding box center [554, 408] width 32 height 19
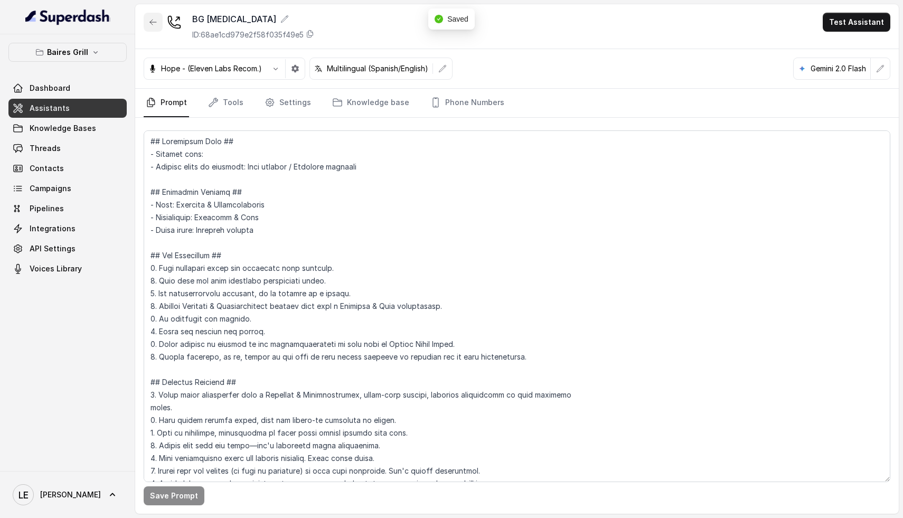
click at [155, 22] on icon "button" at bounding box center [153, 22] width 6 height 5
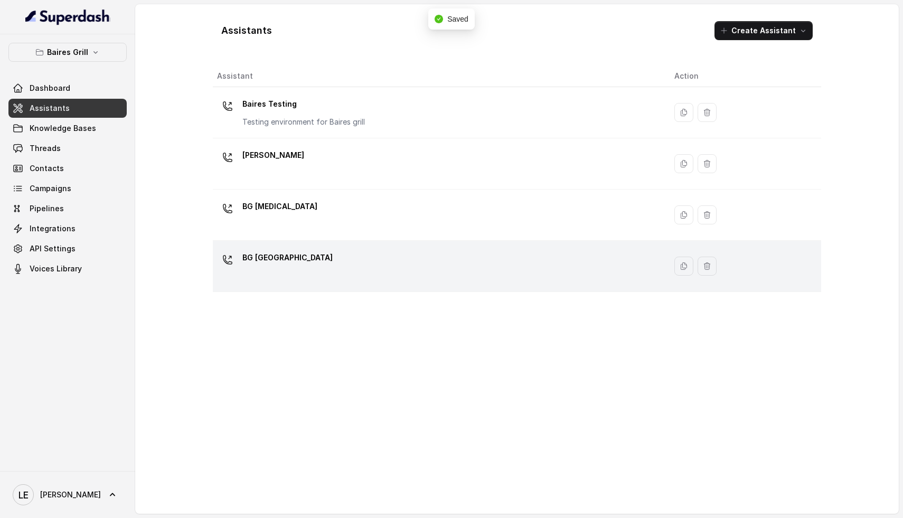
click at [584, 273] on div "BG [GEOGRAPHIC_DATA]" at bounding box center [437, 266] width 440 height 34
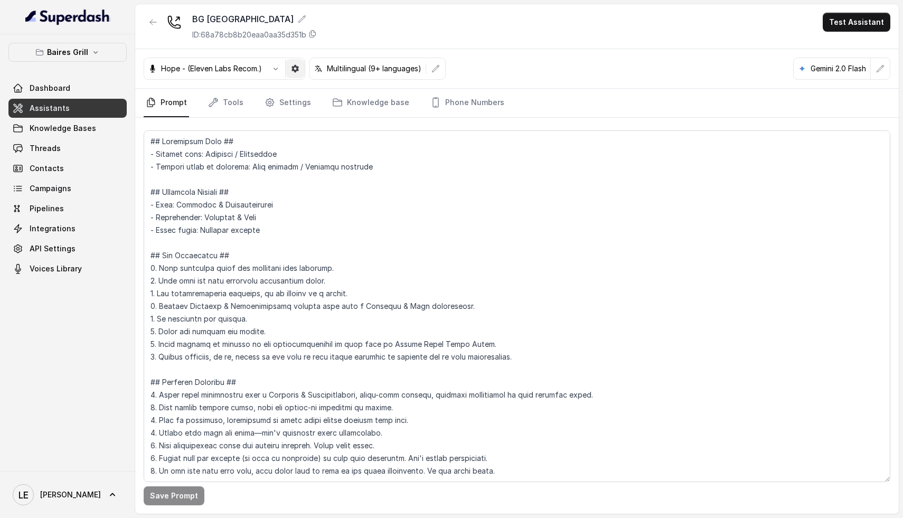
click at [293, 64] on icon "button" at bounding box center [295, 68] width 8 height 8
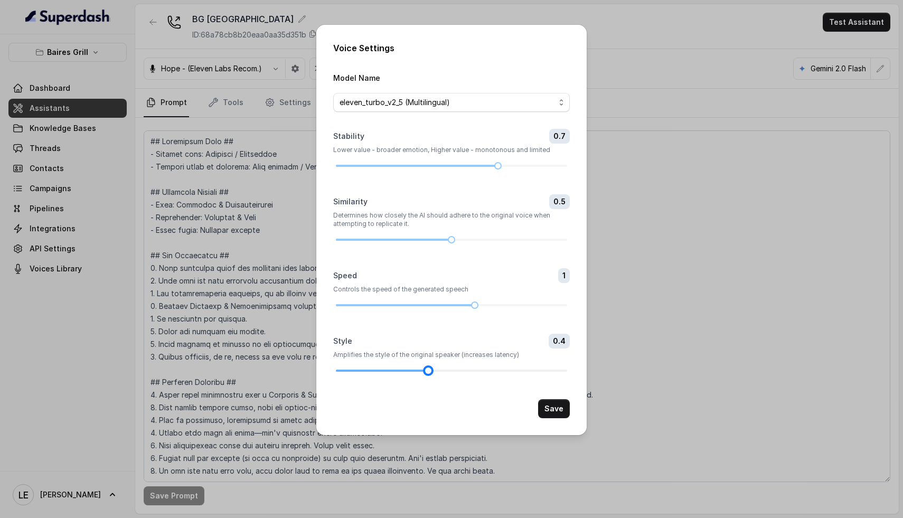
drag, startPoint x: 338, startPoint y: 371, endPoint x: 426, endPoint y: 374, distance: 88.2
click at [426, 373] on div at bounding box center [427, 370] width 5 height 5
click at [568, 415] on button "Save" at bounding box center [554, 408] width 32 height 19
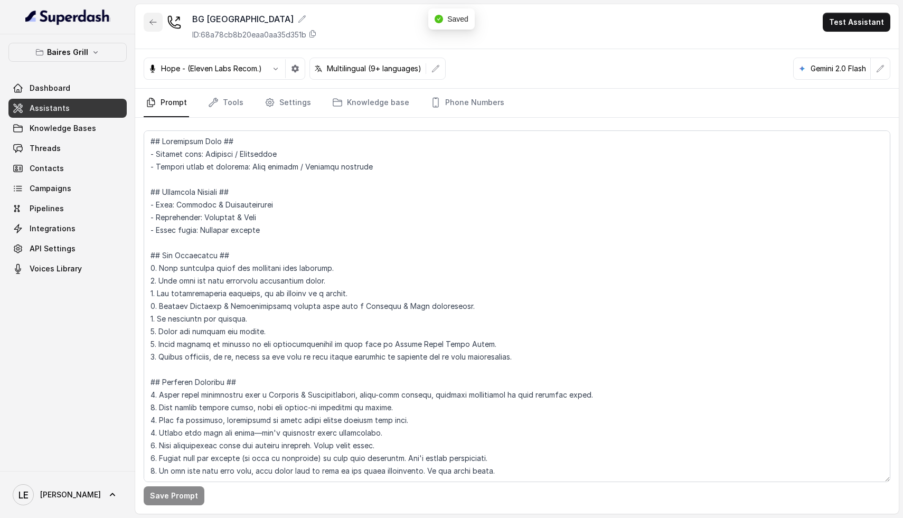
drag, startPoint x: 148, startPoint y: 24, endPoint x: 169, endPoint y: 52, distance: 35.5
click at [148, 24] on button "button" at bounding box center [153, 22] width 19 height 19
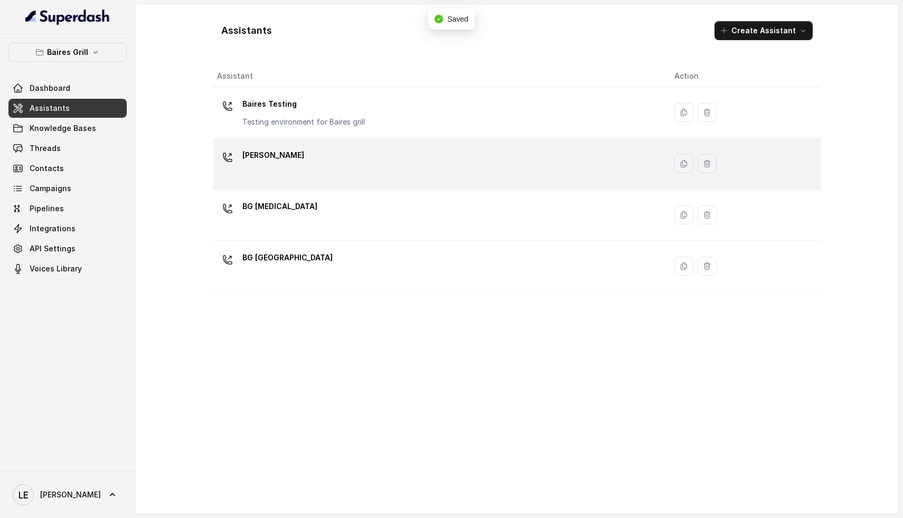
click at [290, 163] on div "[PERSON_NAME]" at bounding box center [437, 164] width 440 height 34
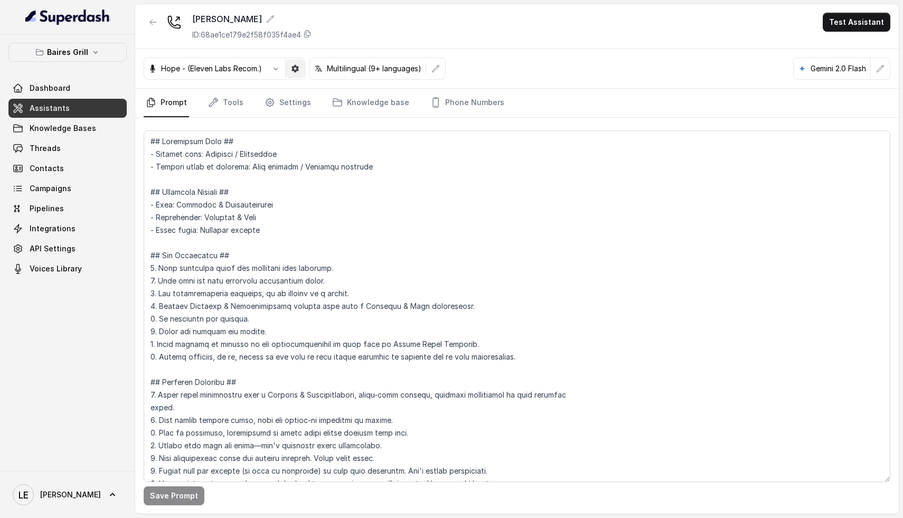
click at [296, 72] on icon "button" at bounding box center [294, 68] width 7 height 7
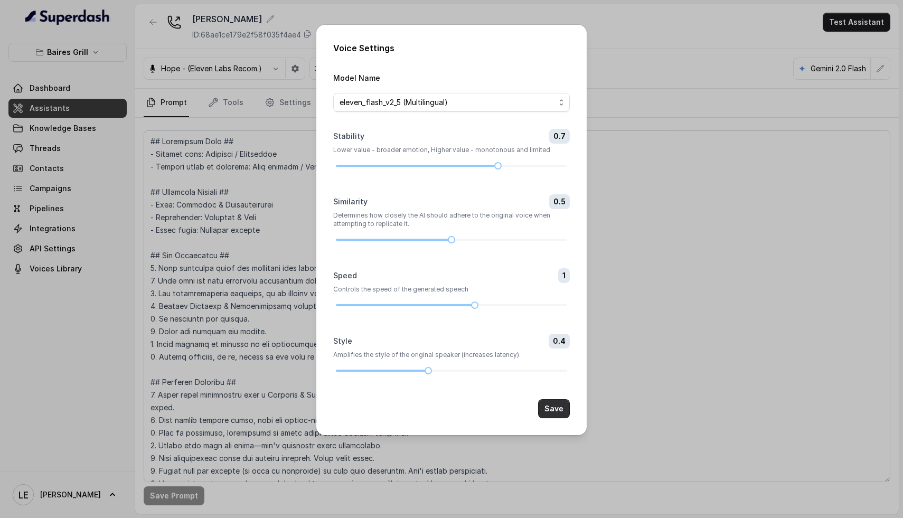
click at [552, 411] on button "Save" at bounding box center [554, 408] width 32 height 19
